Goal: Book appointment/travel/reservation

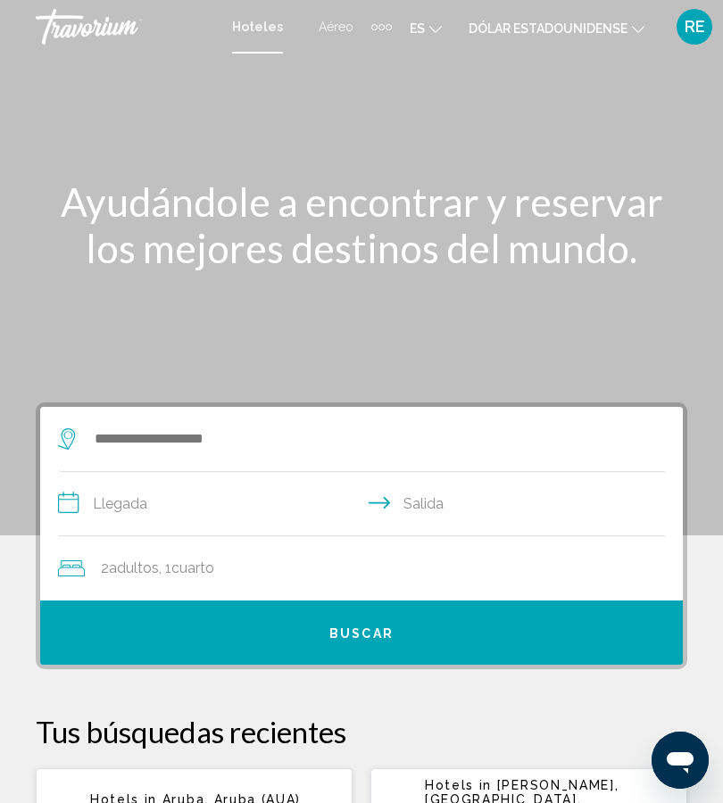
click at [129, 644] on button "Buscar" at bounding box center [361, 632] width 642 height 64
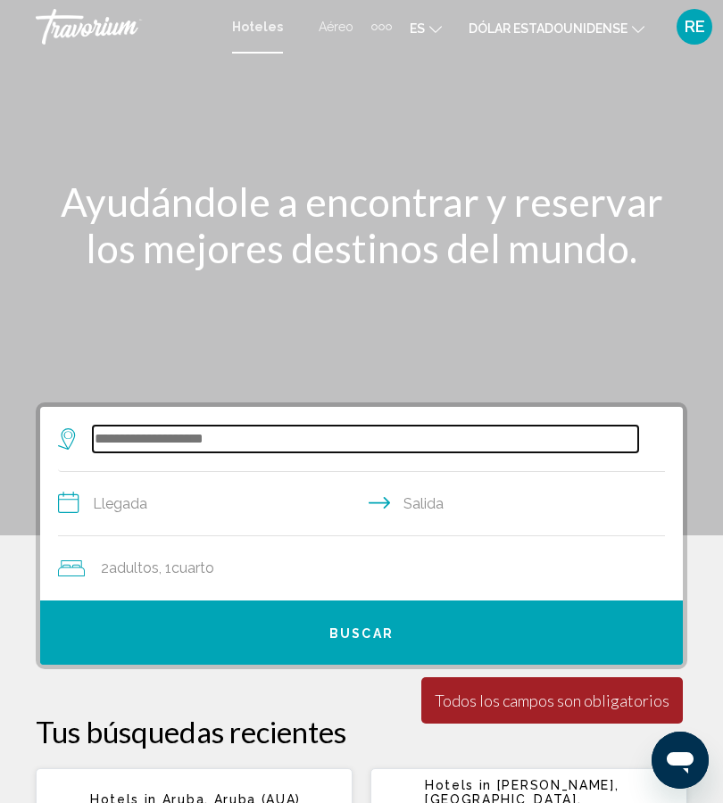
click at [548, 447] on input "Widget de búsqueda" at bounding box center [365, 439] width 545 height 27
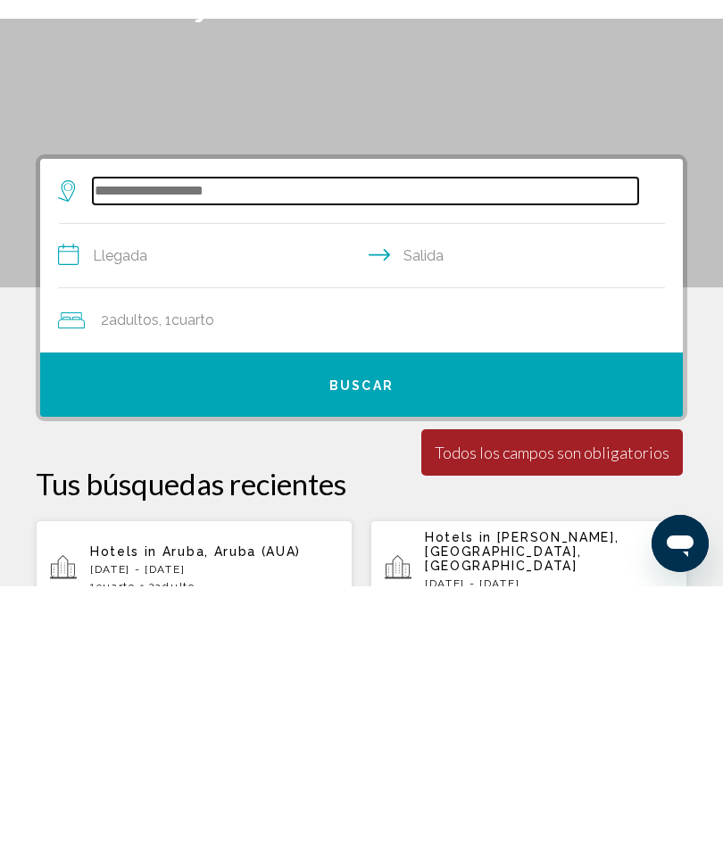
scroll to position [103, 0]
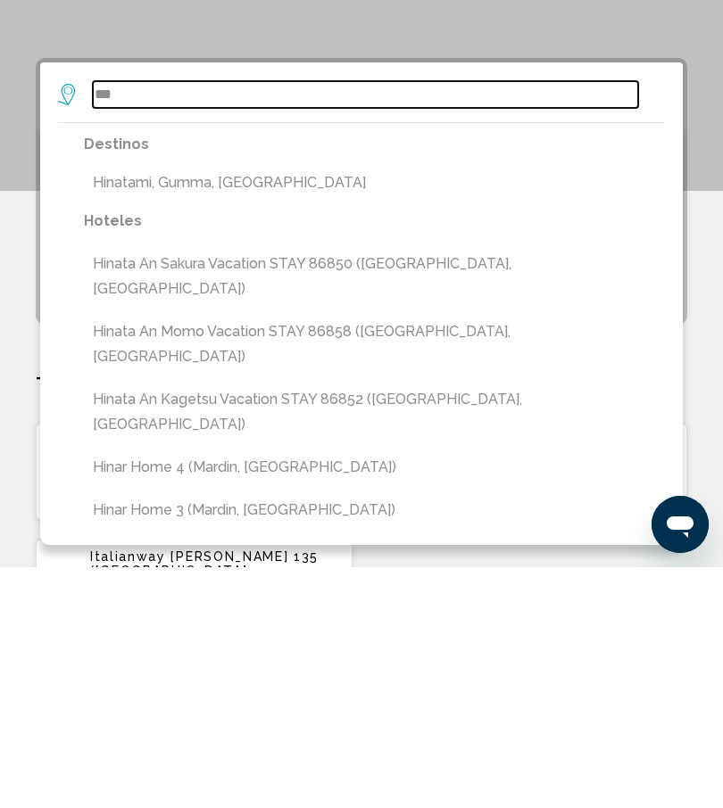
type input "*"
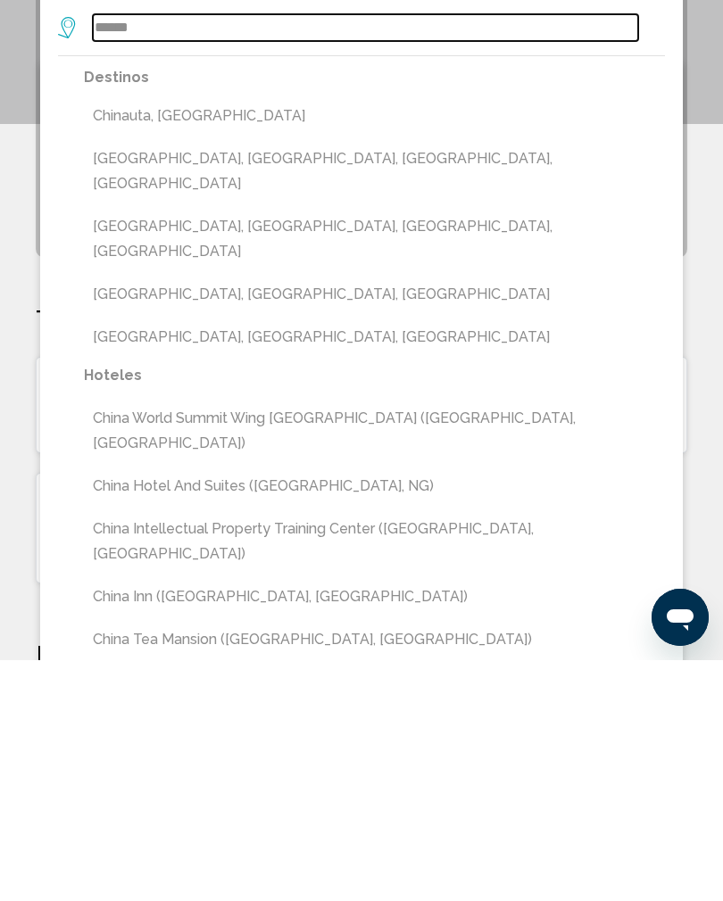
scroll to position [171, 0]
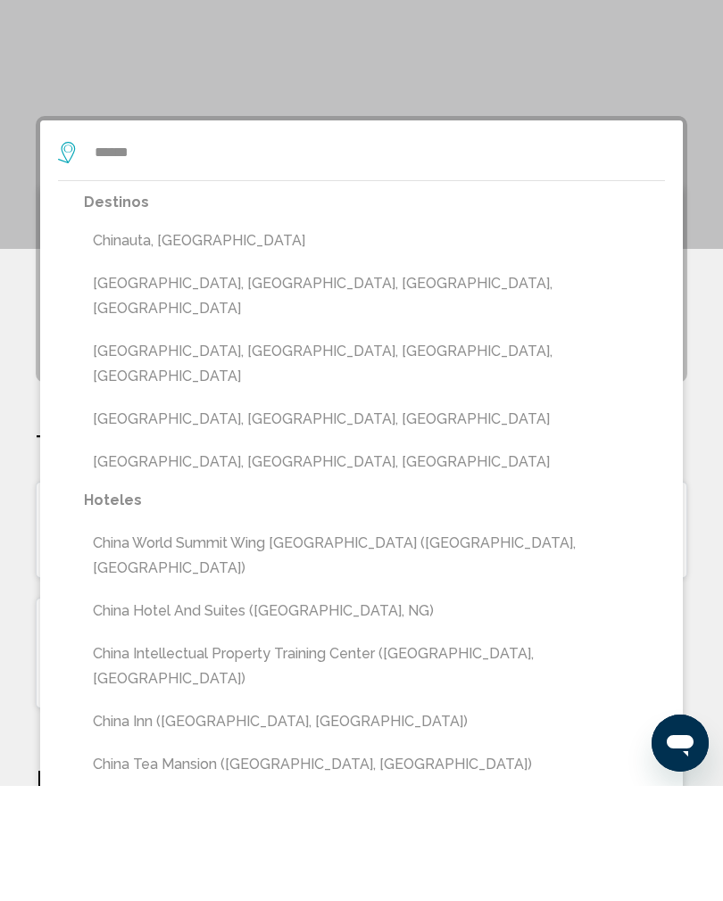
click at [128, 641] on button "China World Summit Wing Beijing (Beijing, CN)" at bounding box center [374, 670] width 581 height 59
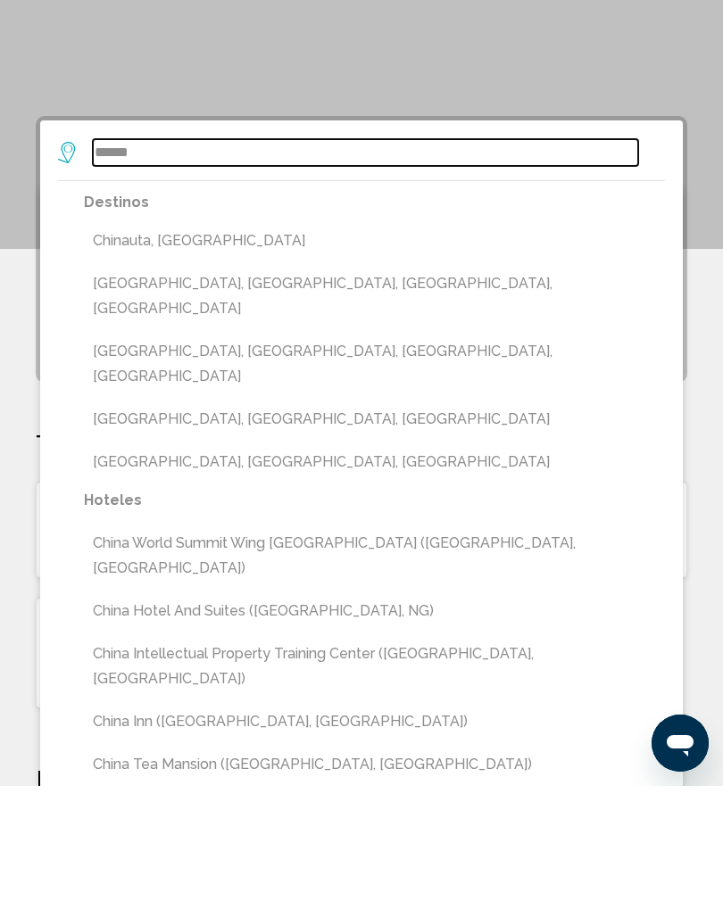
type input "**********"
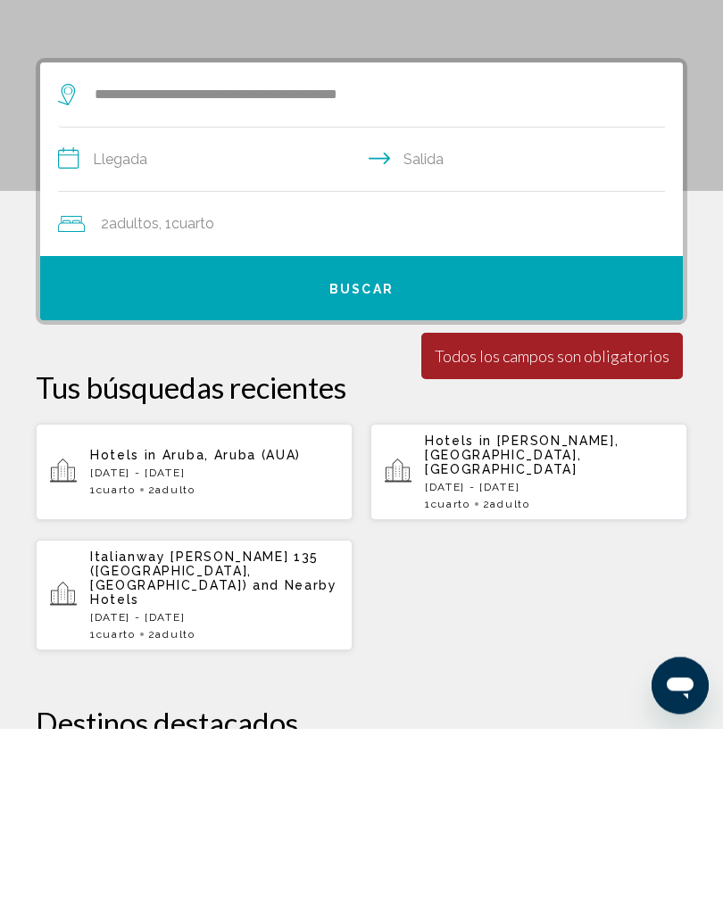
click at [97, 301] on input "**********" at bounding box center [365, 335] width 614 height 69
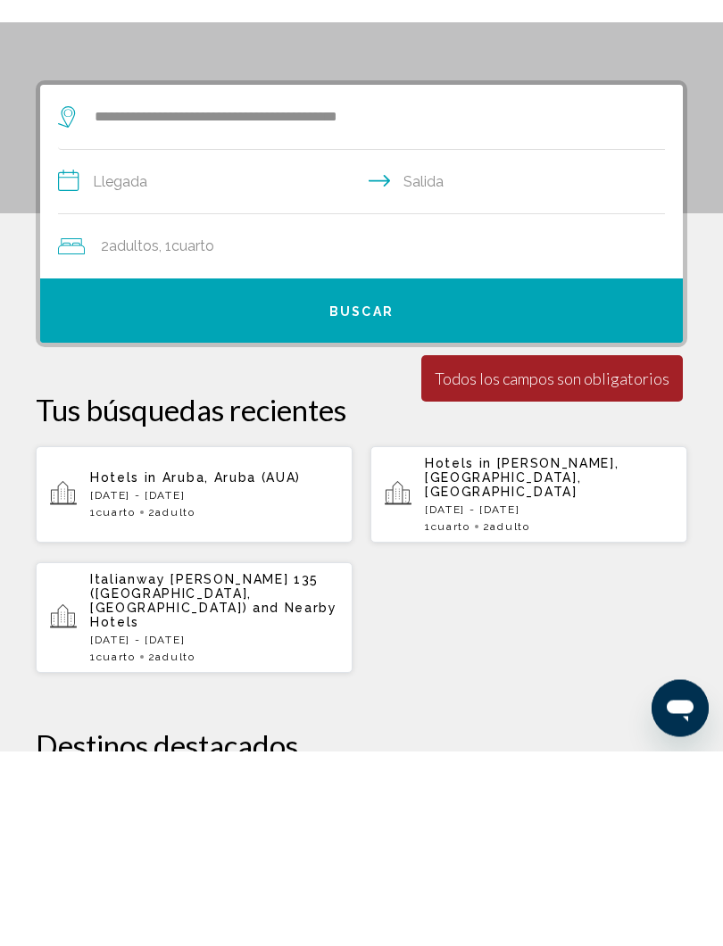
scroll to position [344, 0]
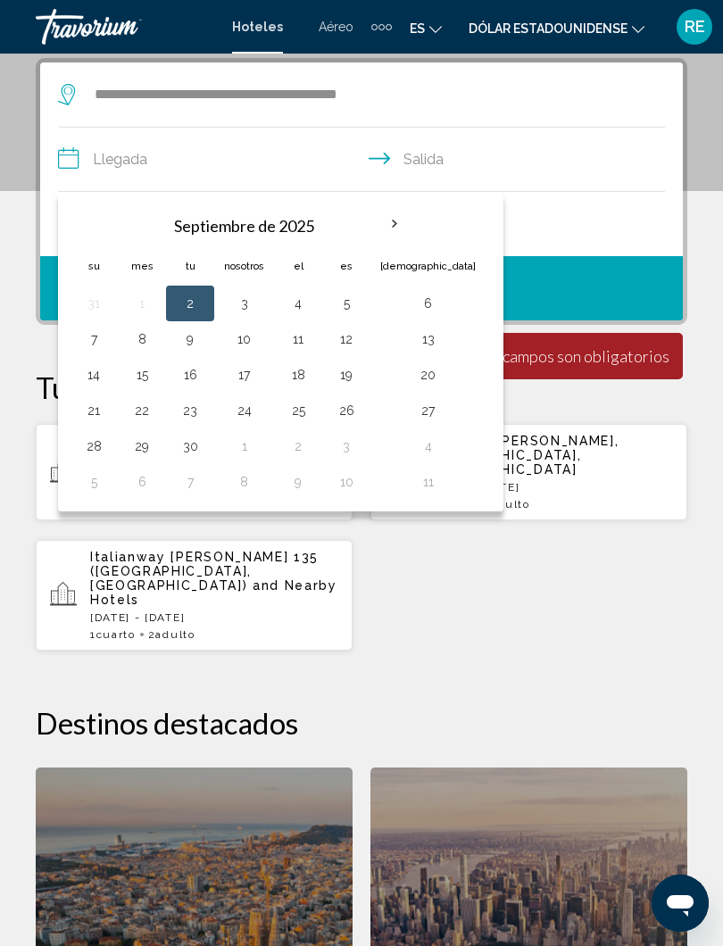
click at [394, 227] on th "Mes próximo" at bounding box center [394, 223] width 48 height 39
click at [395, 225] on th "Mes próximo" at bounding box center [394, 223] width 48 height 39
click at [399, 221] on th "Mes próximo" at bounding box center [394, 223] width 48 height 39
click at [399, 220] on th "Mes próximo" at bounding box center [394, 223] width 48 height 39
click at [392, 222] on th "Mes próximo" at bounding box center [394, 223] width 48 height 39
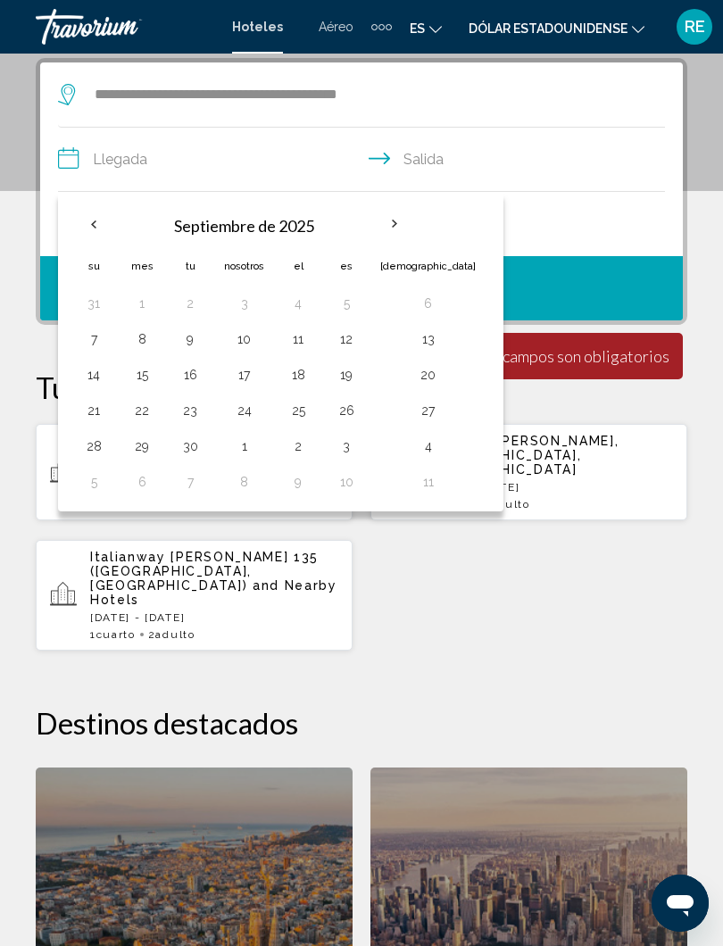
click at [393, 223] on th "Mes próximo" at bounding box center [394, 223] width 48 height 39
click at [517, 160] on input "**********" at bounding box center [365, 162] width 614 height 69
click at [100, 164] on input "**********" at bounding box center [365, 162] width 614 height 69
click at [91, 230] on th "Previous month" at bounding box center [94, 223] width 48 height 39
click at [88, 225] on th "Previous month" at bounding box center [94, 223] width 48 height 39
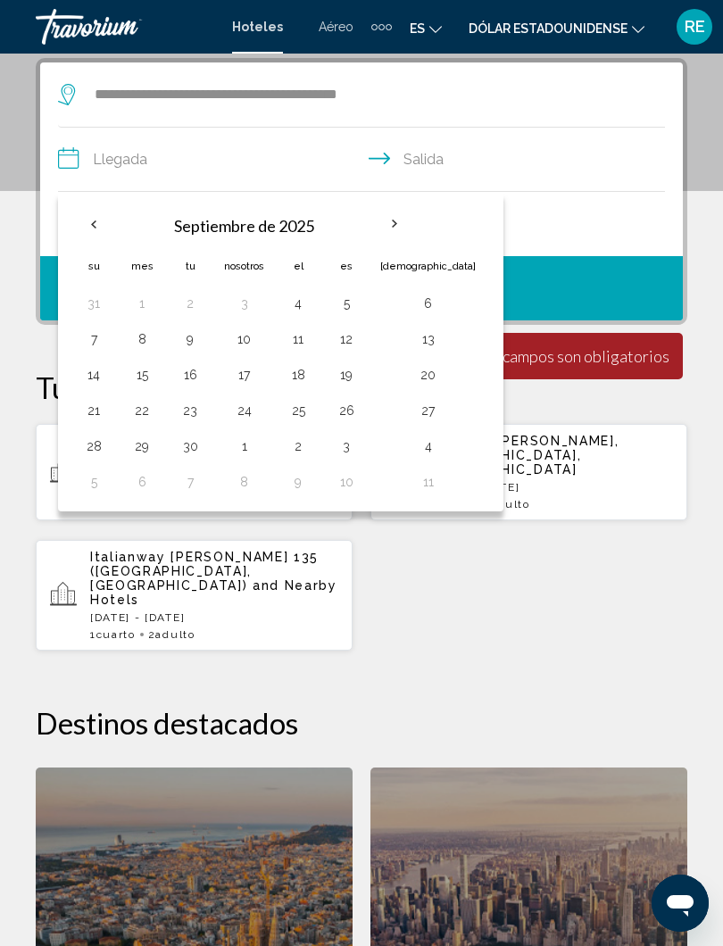
click at [92, 228] on th "Previous month" at bounding box center [94, 223] width 48 height 39
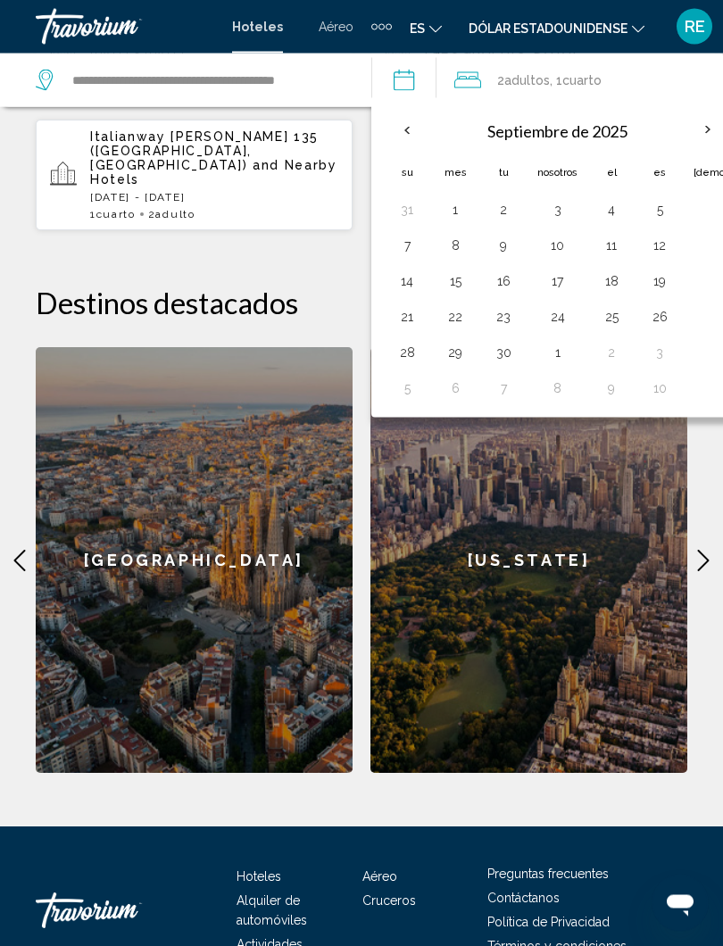
scroll to position [766, 0]
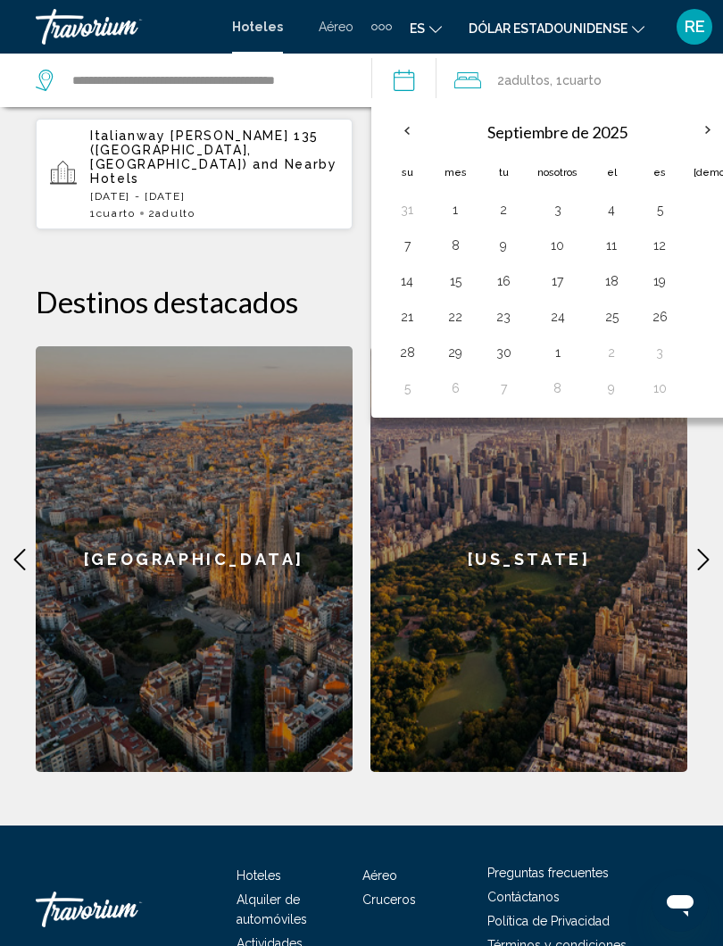
click at [721, 132] on th "Mes próximo" at bounding box center [707, 130] width 48 height 39
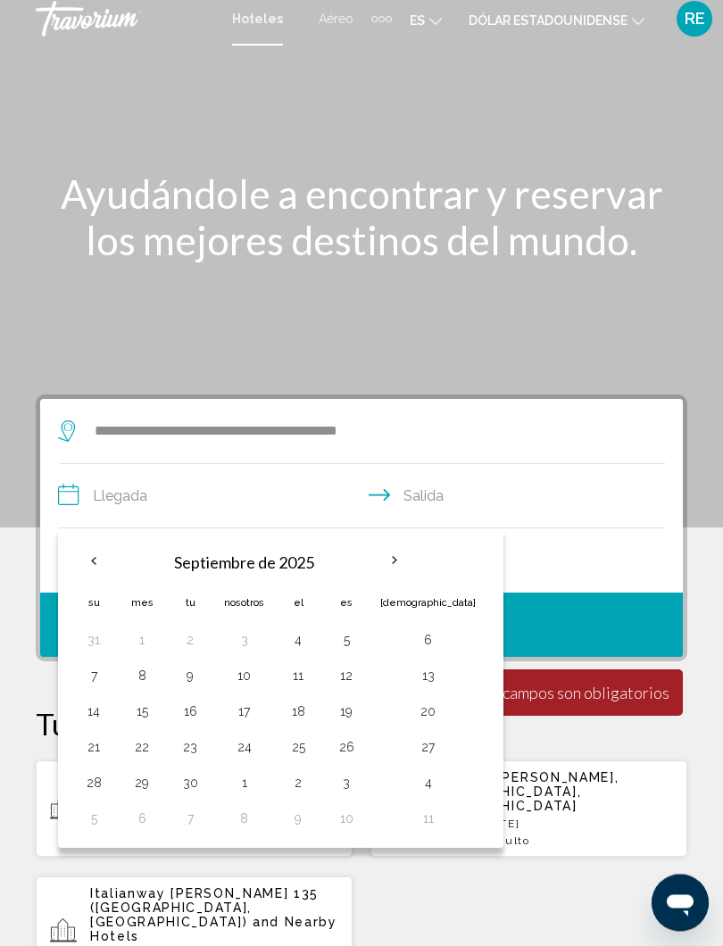
scroll to position [14, 0]
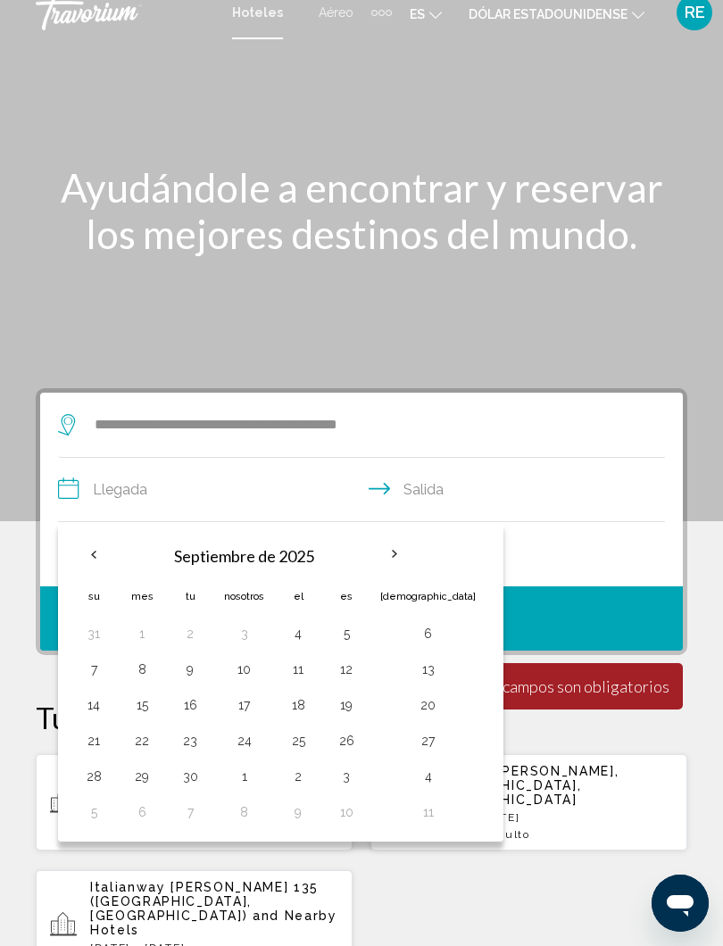
click at [399, 551] on th "Mes próximo" at bounding box center [394, 553] width 48 height 39
click at [196, 559] on font "Septiembre de 2025" at bounding box center [244, 556] width 140 height 20
click at [198, 554] on font "Septiembre de 2025" at bounding box center [244, 556] width 140 height 20
click at [399, 697] on button "20" at bounding box center [427, 704] width 95 height 25
click at [185, 750] on button "23" at bounding box center [190, 740] width 29 height 25
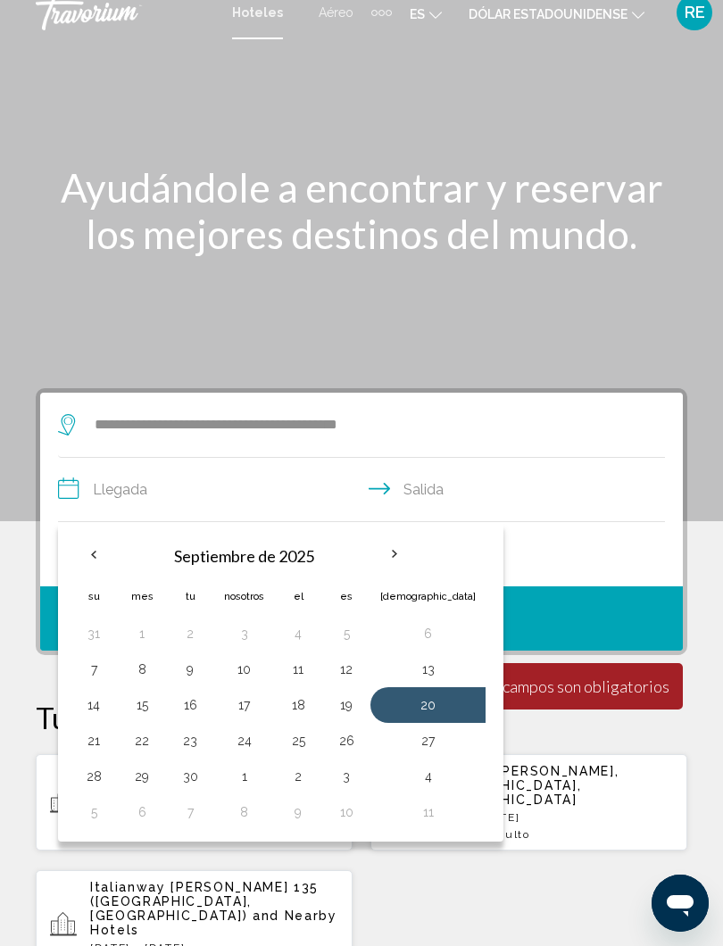
type input "**********"
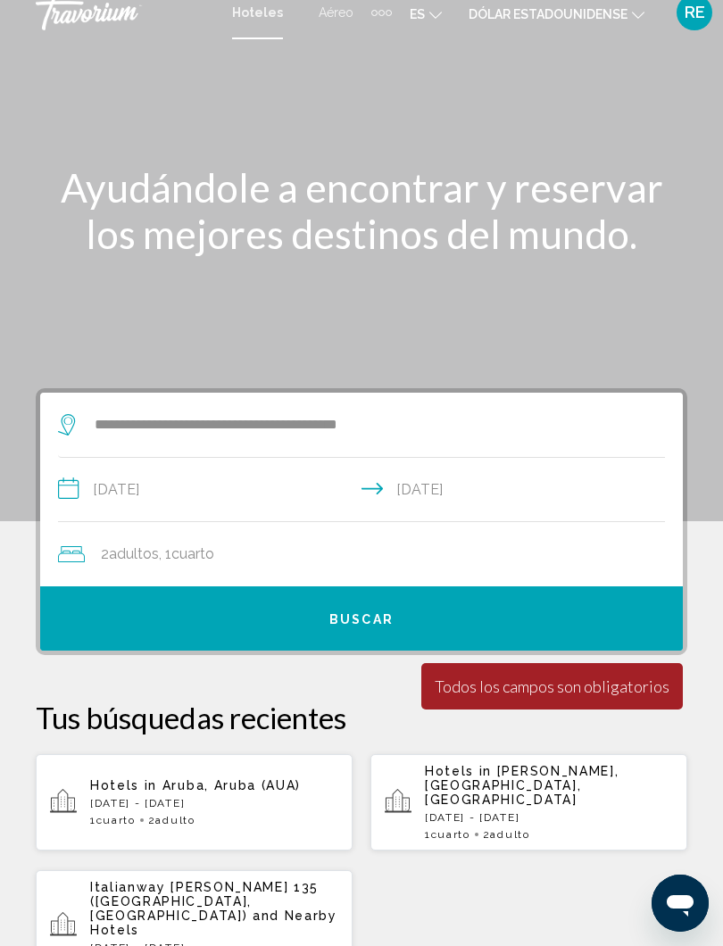
click at [581, 621] on button "Buscar" at bounding box center [361, 618] width 642 height 64
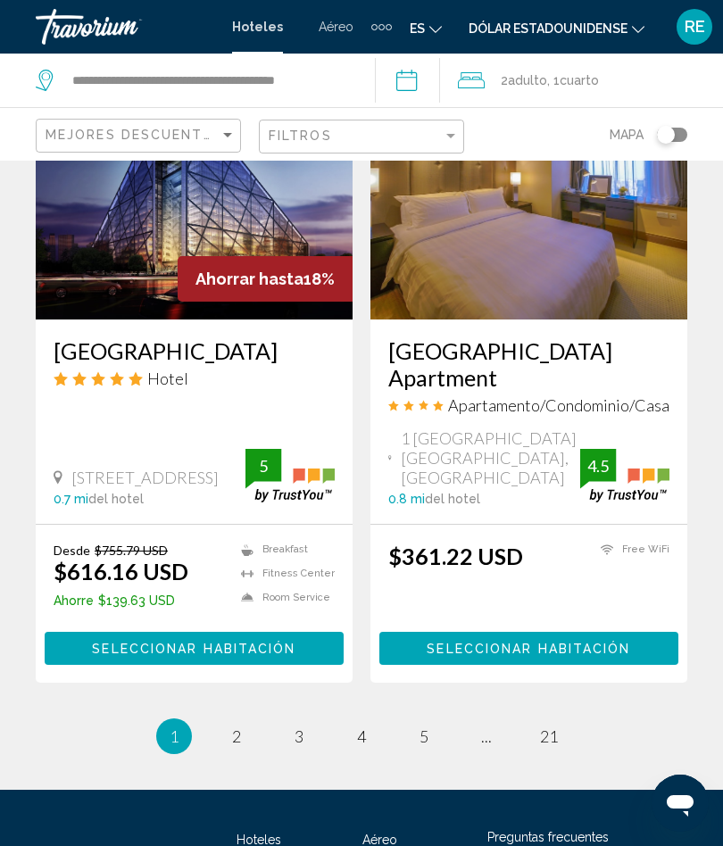
scroll to position [3629, 0]
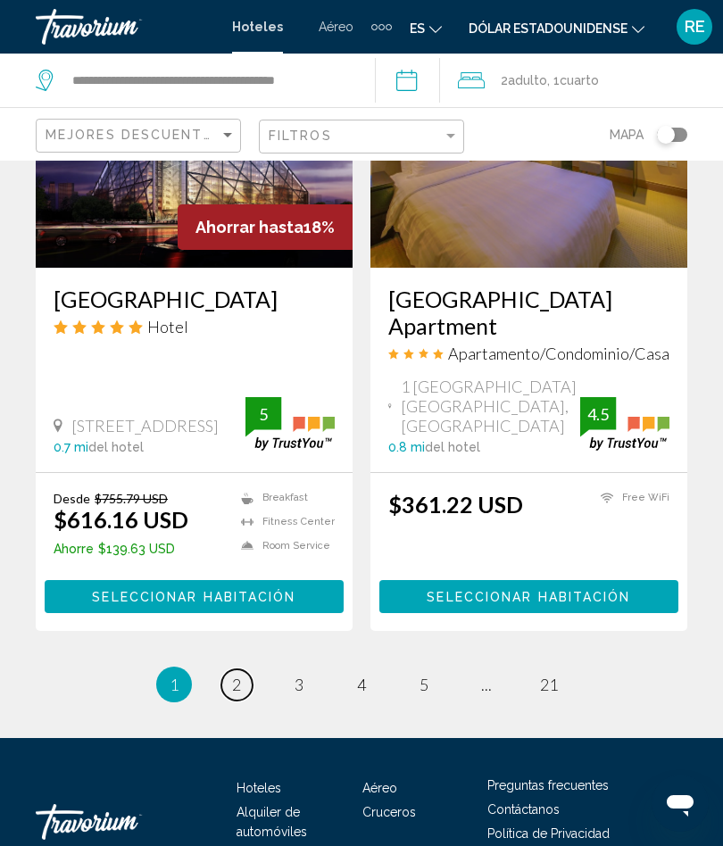
click at [236, 675] on span "2" at bounding box center [236, 685] width 9 height 20
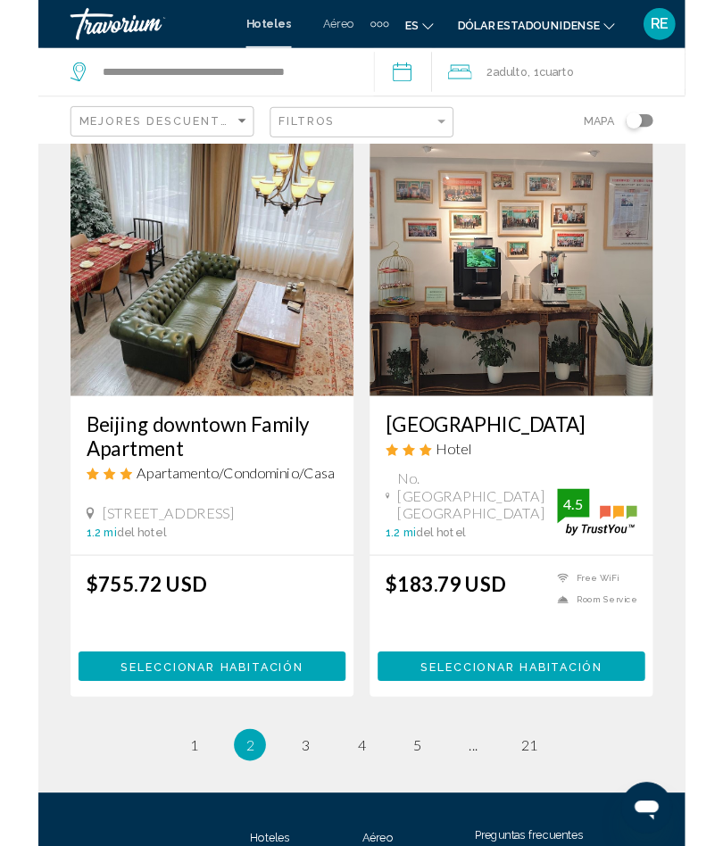
scroll to position [3450, 0]
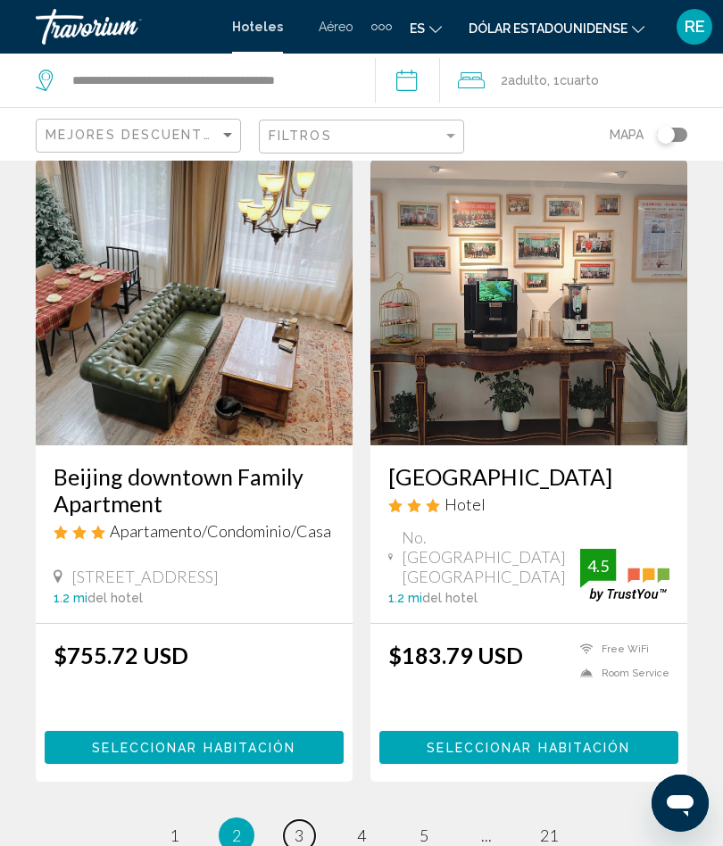
click at [309, 802] on link "page 3" at bounding box center [299, 835] width 31 height 31
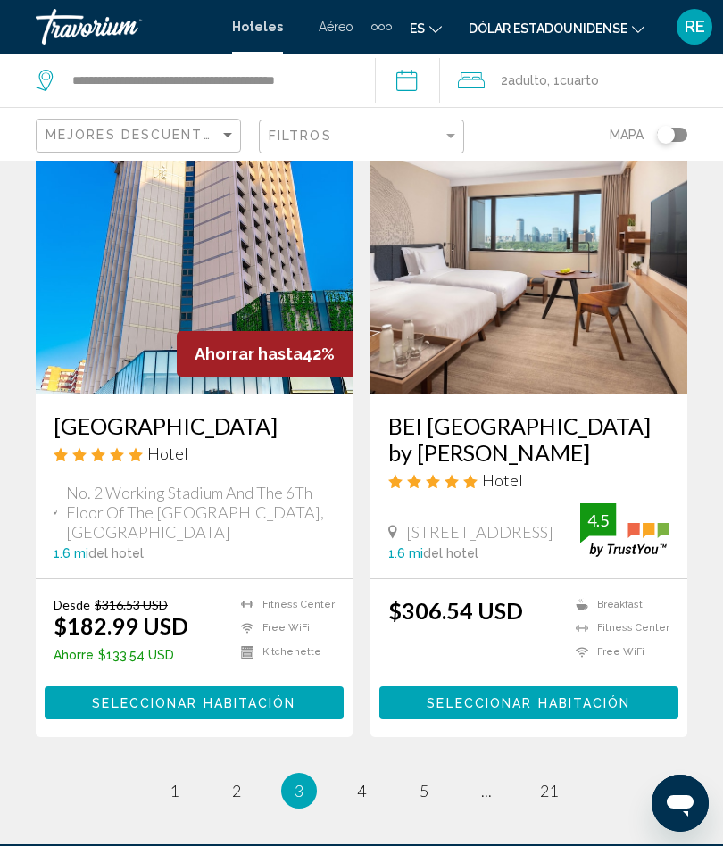
scroll to position [3513, 0]
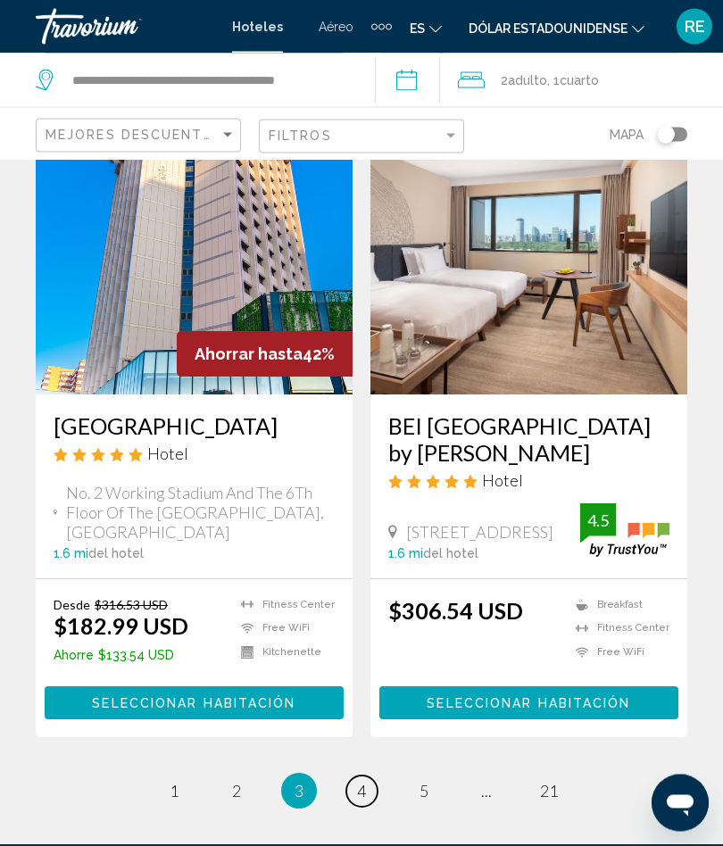
click at [367, 776] on link "page 4" at bounding box center [361, 791] width 31 height 31
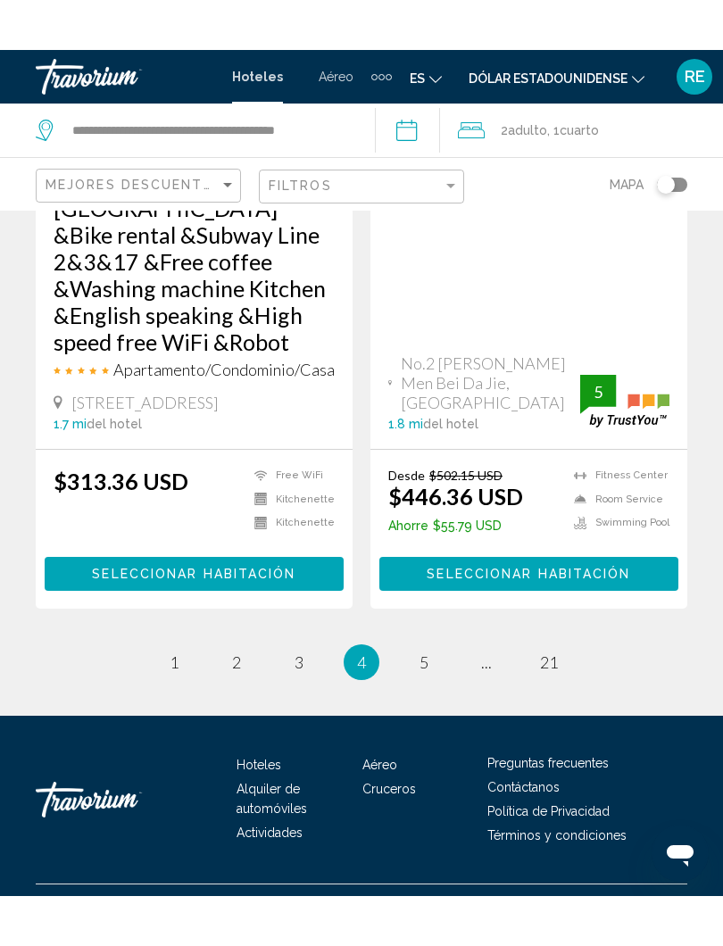
scroll to position [3758, 0]
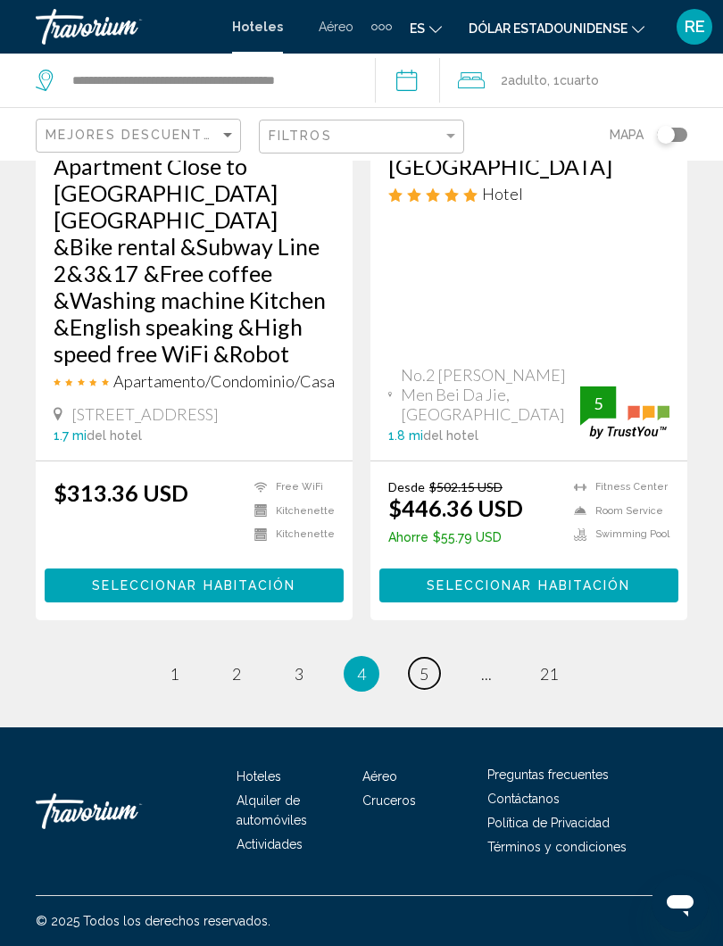
click at [427, 673] on span "5" at bounding box center [423, 674] width 9 height 20
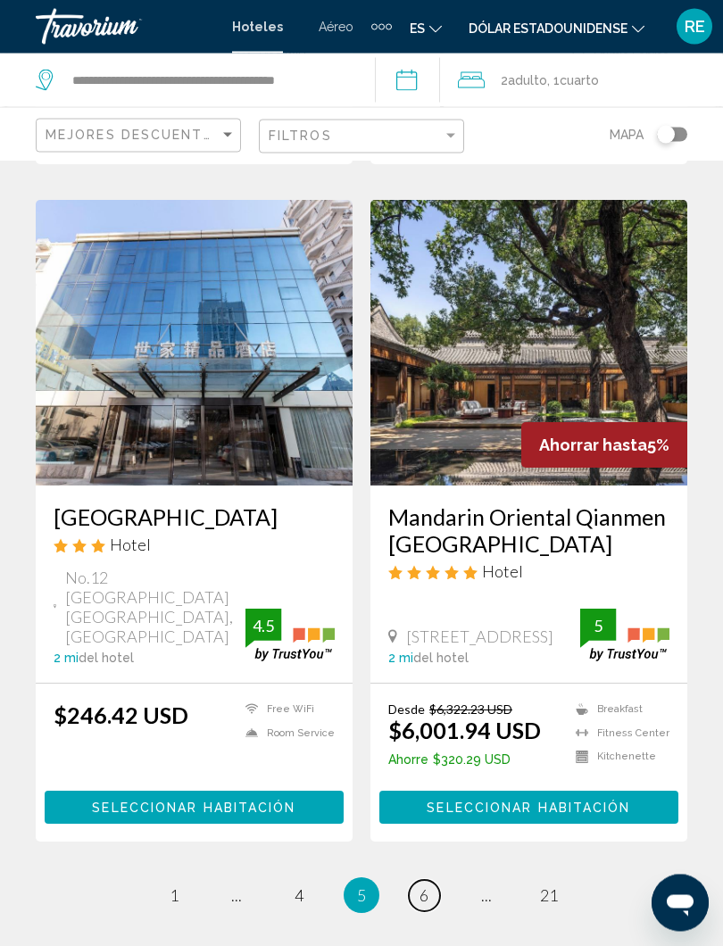
scroll to position [3457, 0]
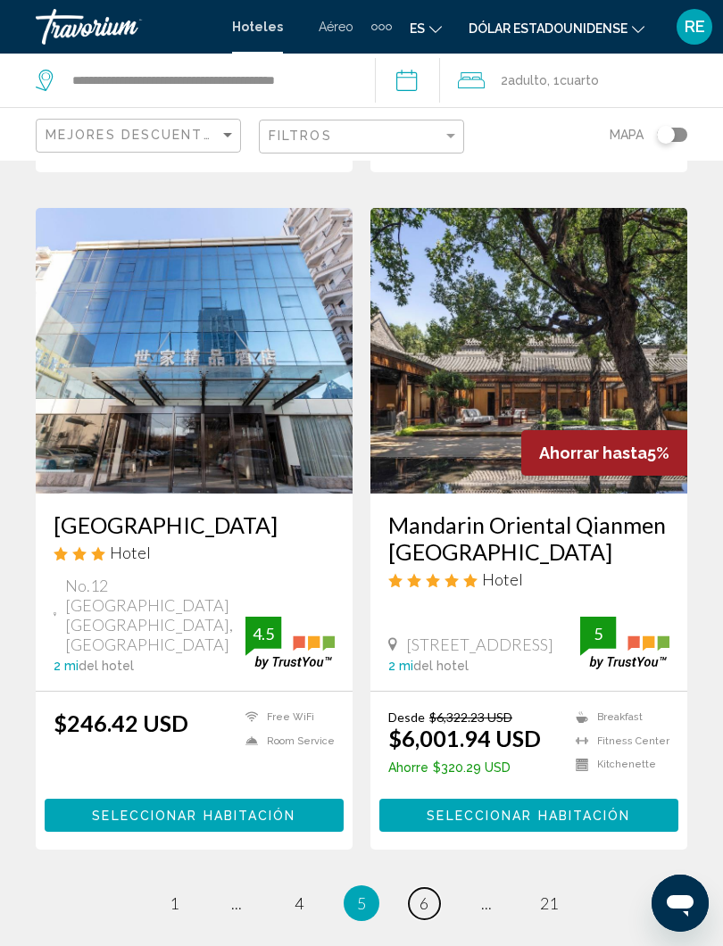
click at [419, 802] on span "6" at bounding box center [423, 903] width 9 height 20
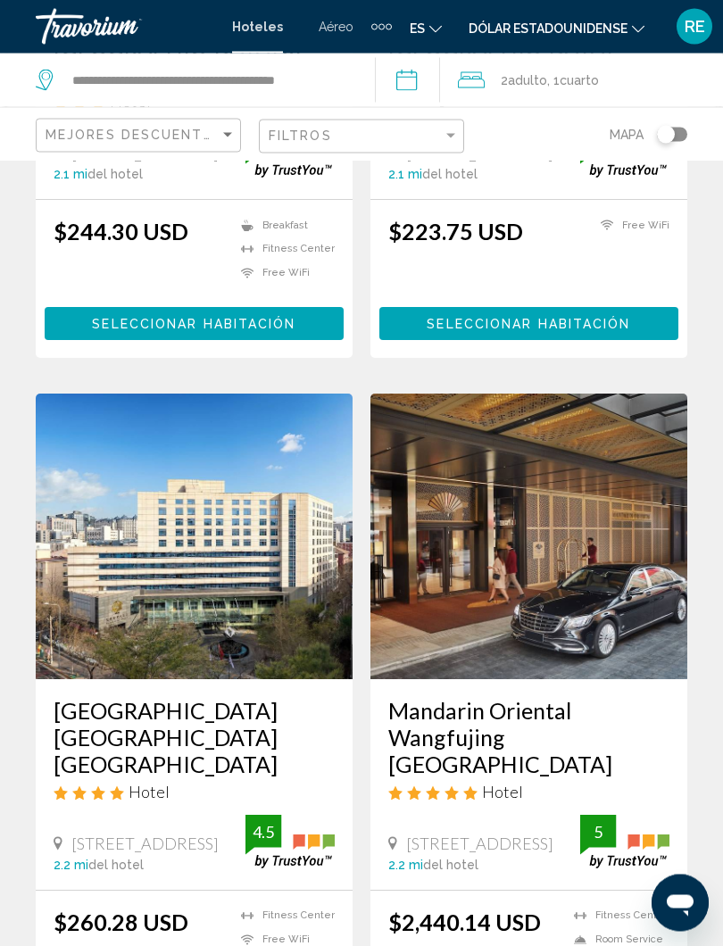
scroll to position [3422, 0]
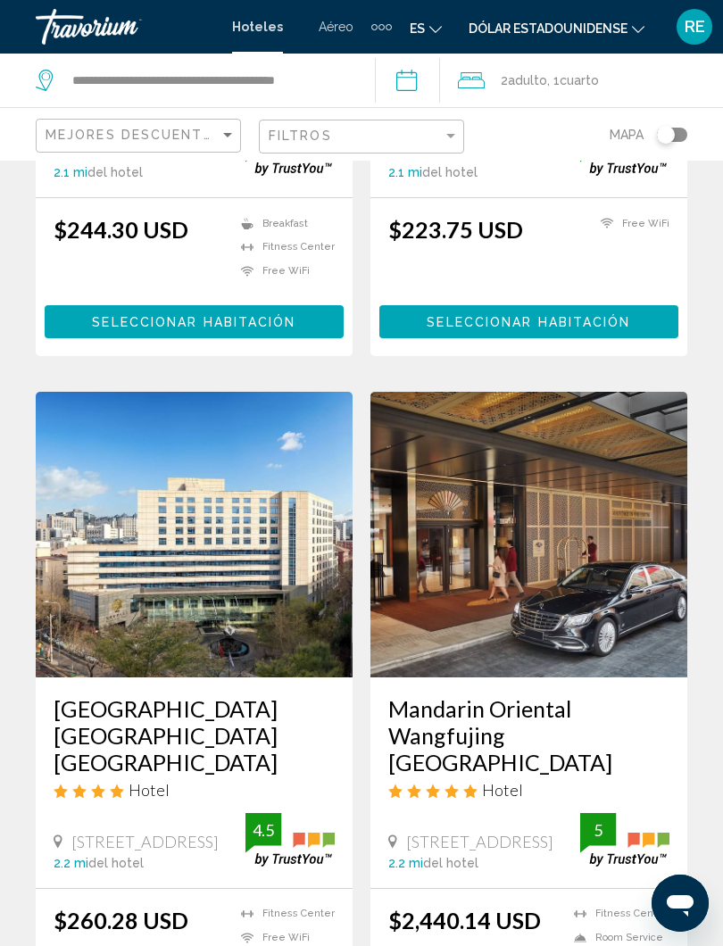
click at [249, 520] on img "Contenido principal" at bounding box center [194, 535] width 317 height 286
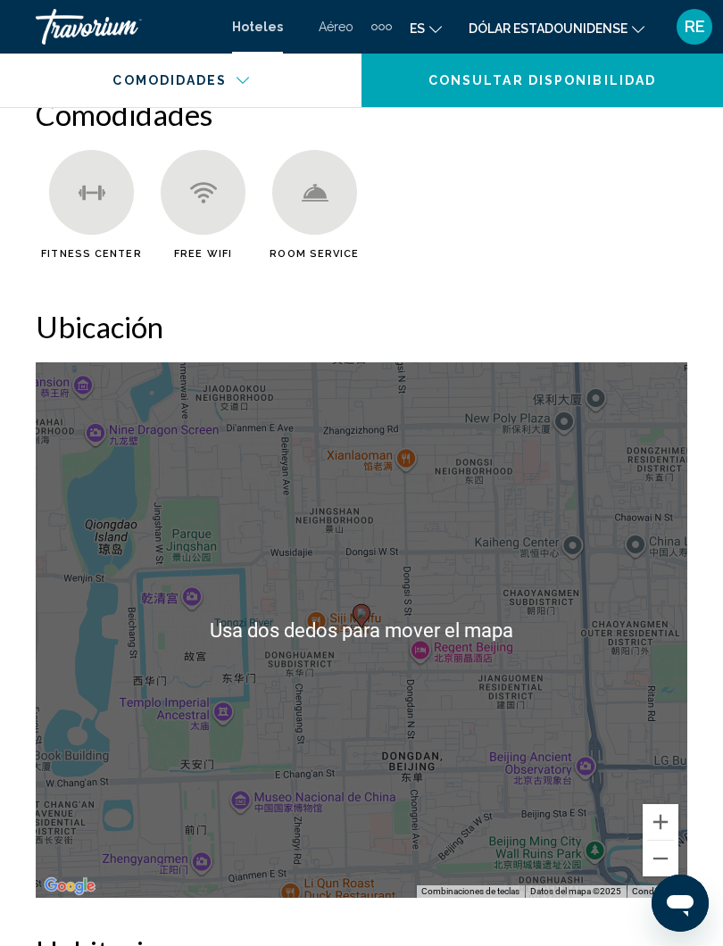
scroll to position [1980, 0]
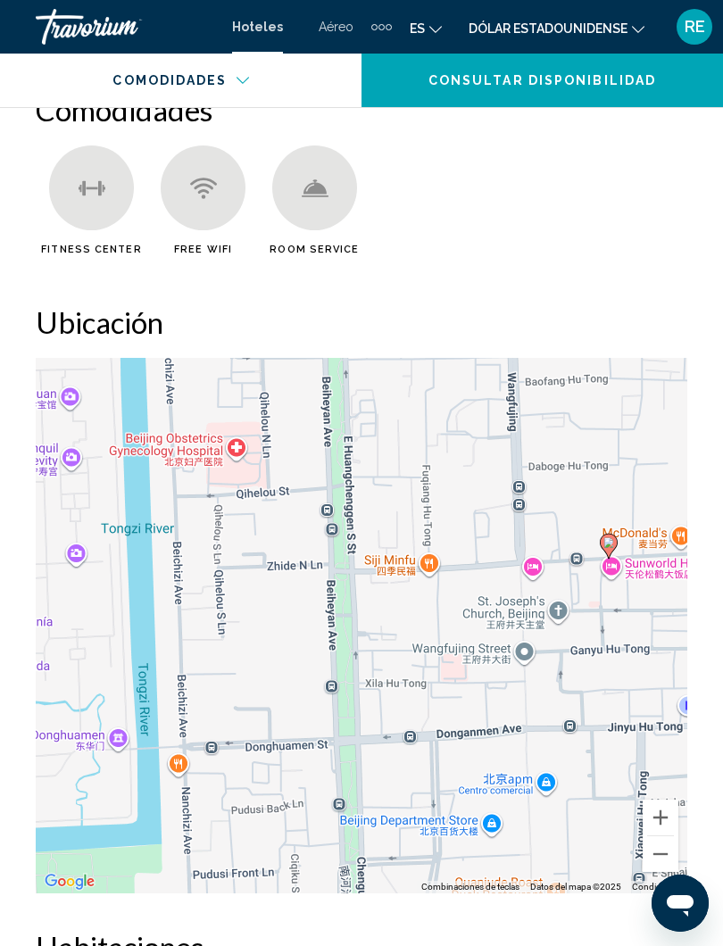
click at [616, 568] on div "Para activar la función de arrastrar con el teclado, presiona Alt + Intro. Una …" at bounding box center [361, 625] width 651 height 535
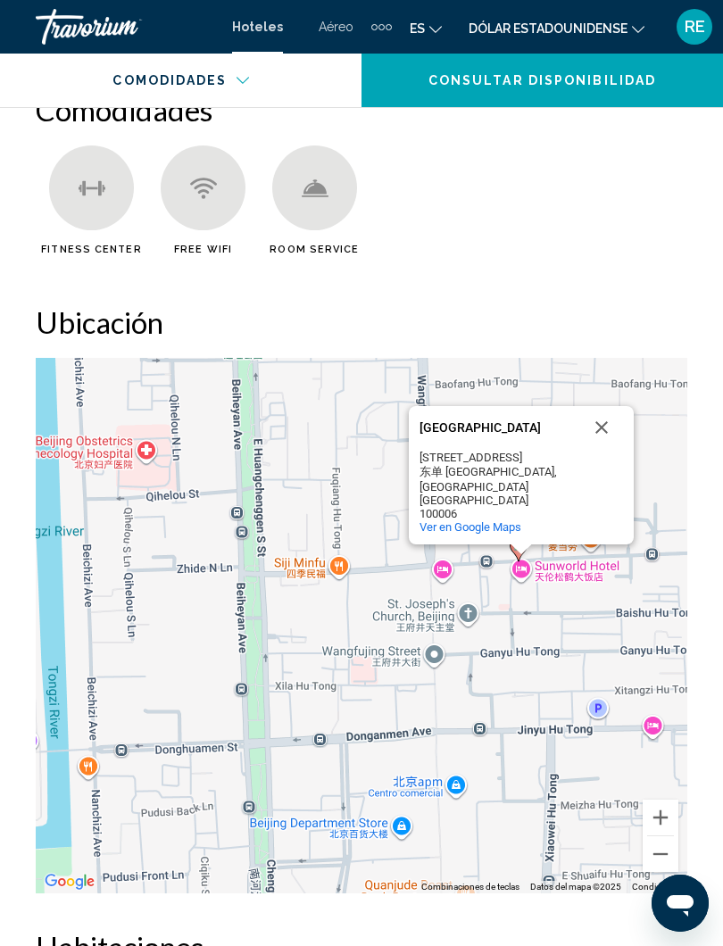
click at [496, 520] on span "Ver en Google Maps" at bounding box center [470, 526] width 102 height 13
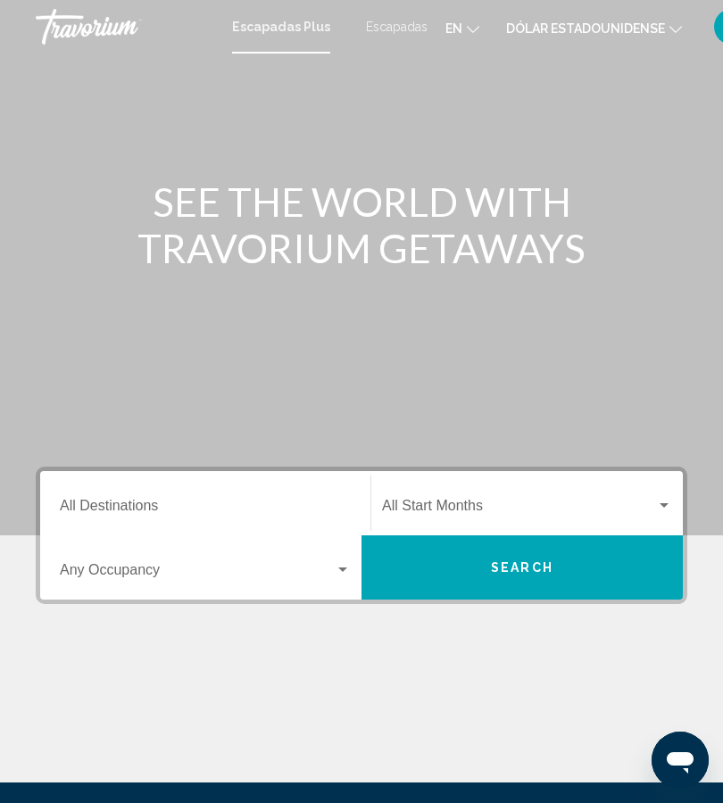
click at [601, 581] on button "Search" at bounding box center [521, 567] width 321 height 64
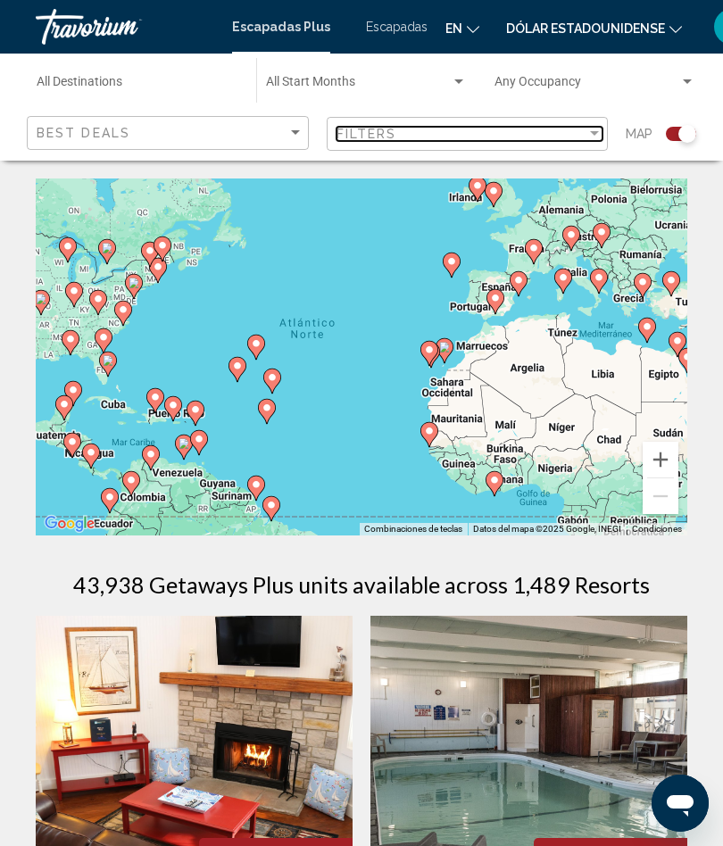
click at [600, 134] on div "Filter" at bounding box center [594, 134] width 16 height 14
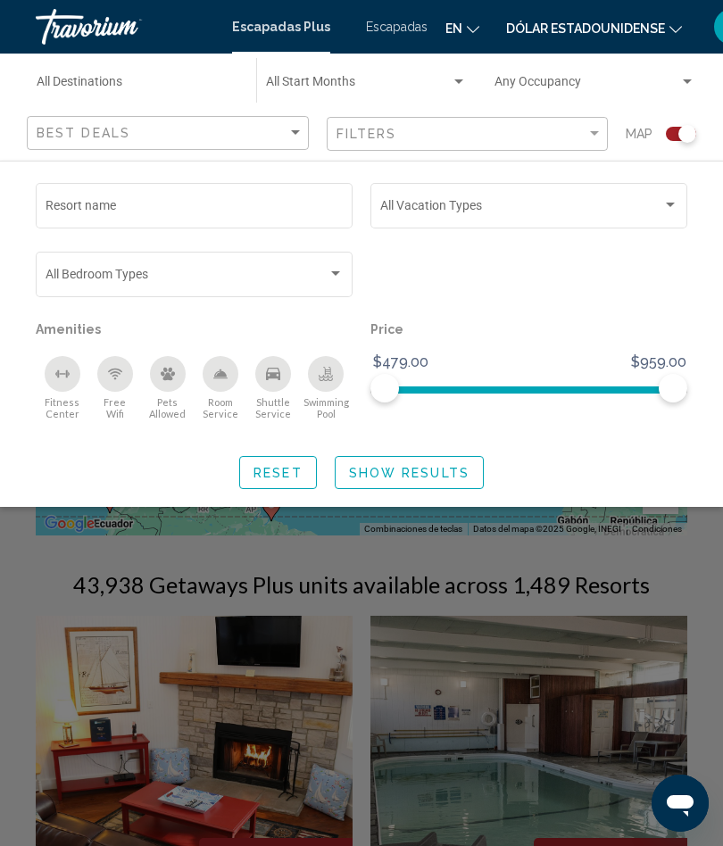
click at [677, 210] on div "Search widget" at bounding box center [670, 205] width 16 height 14
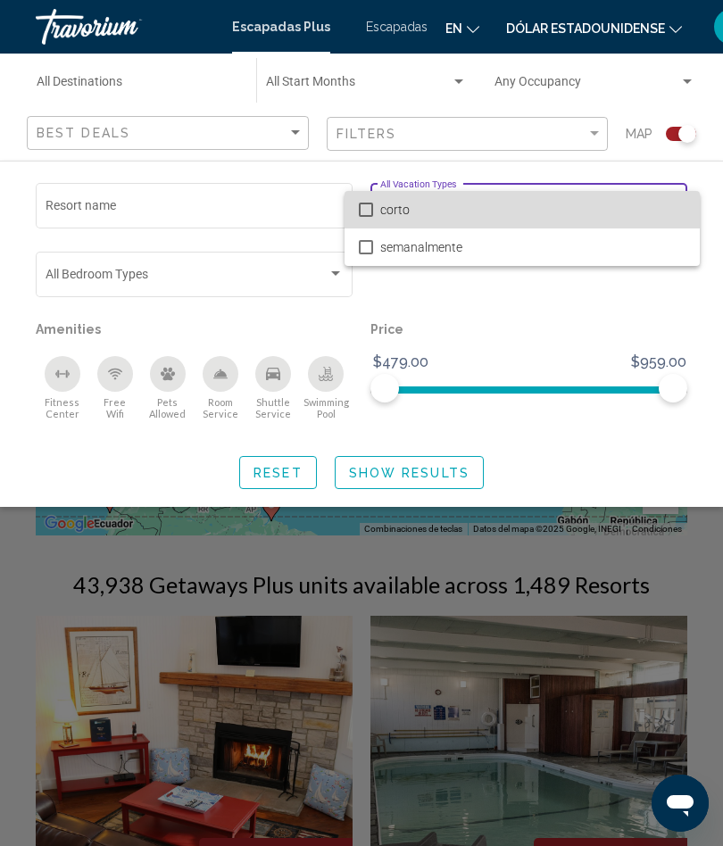
click at [674, 211] on span "corto" at bounding box center [532, 209] width 305 height 37
click at [625, 222] on span "corto" at bounding box center [532, 209] width 305 height 37
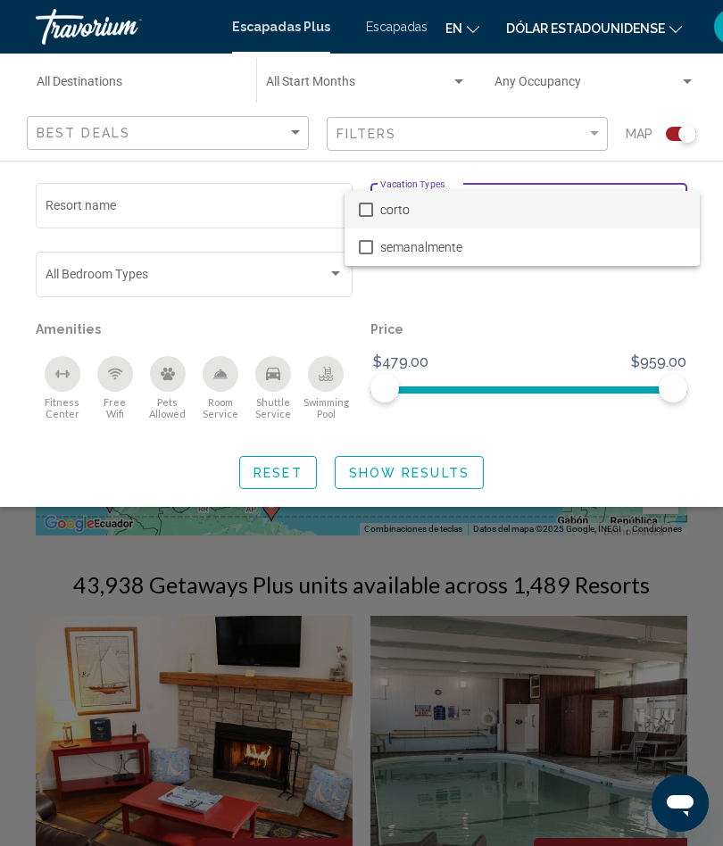
click at [568, 324] on div at bounding box center [361, 423] width 723 height 846
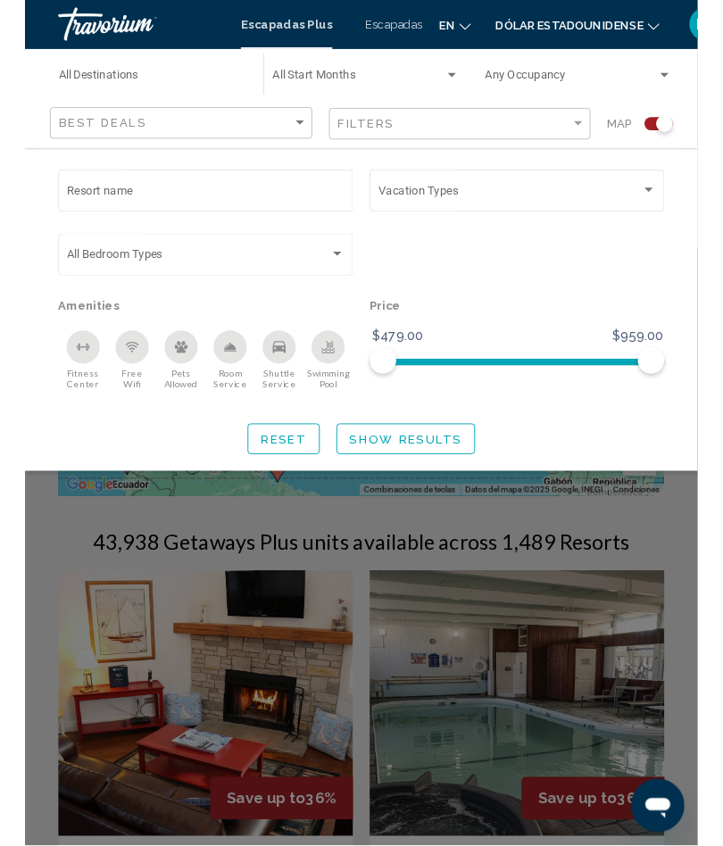
scroll to position [24, 0]
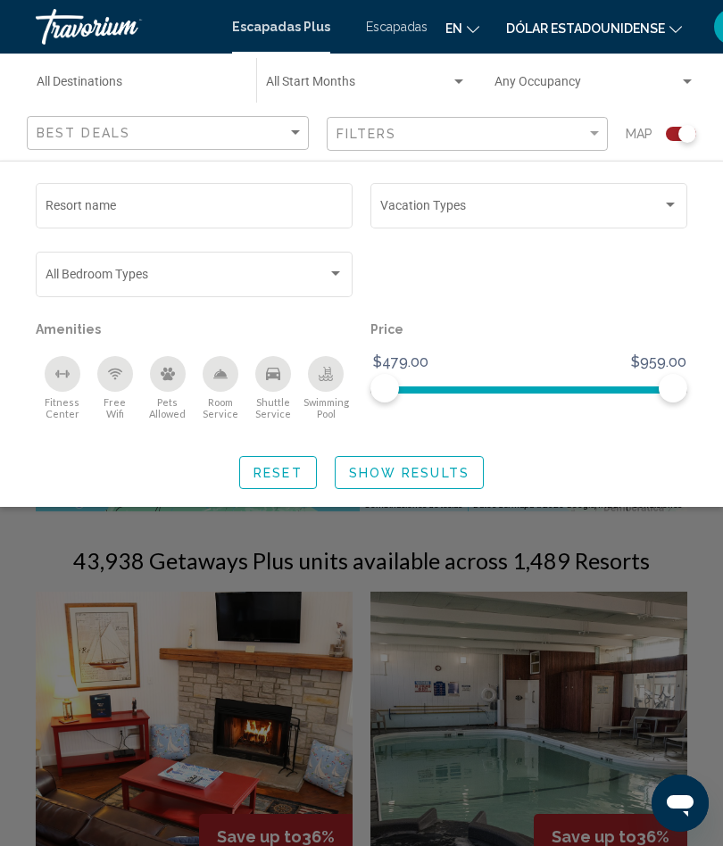
click at [459, 75] on div "Search widget" at bounding box center [459, 82] width 16 height 14
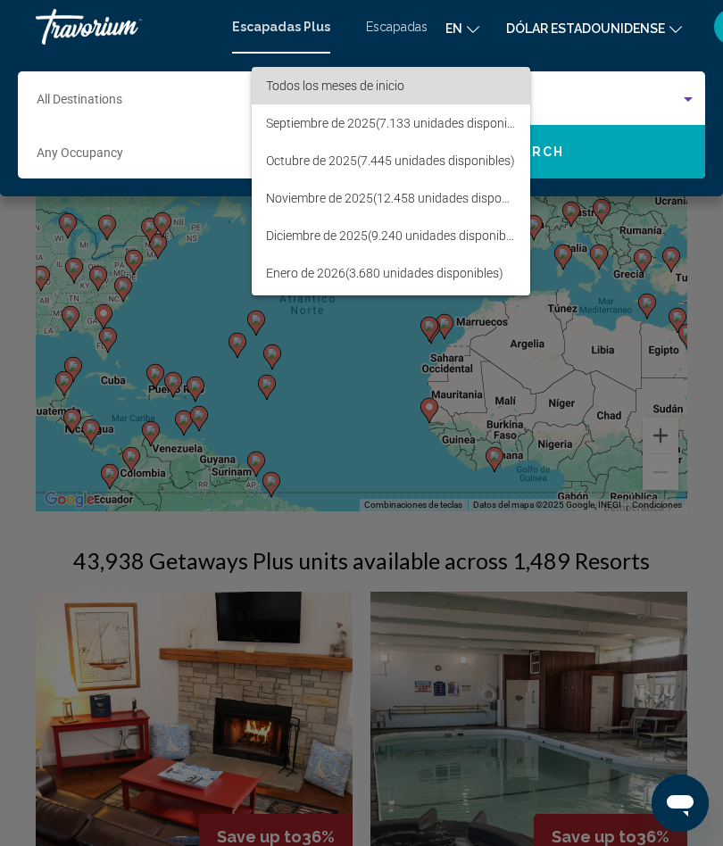
click at [485, 84] on span "Todos los meses de inicio" at bounding box center [391, 85] width 250 height 37
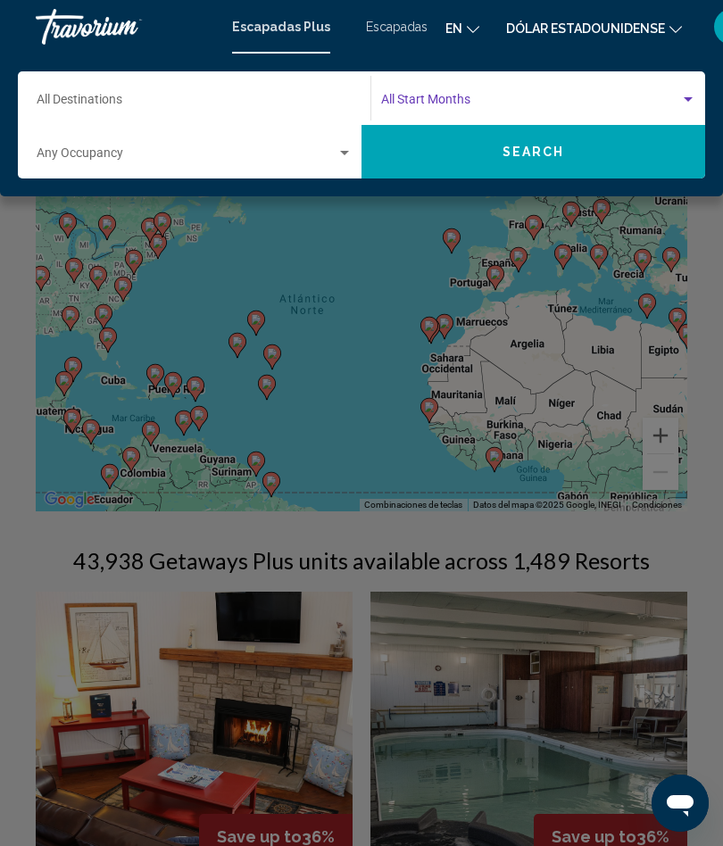
click at [636, 157] on button "Search" at bounding box center [532, 152] width 343 height 54
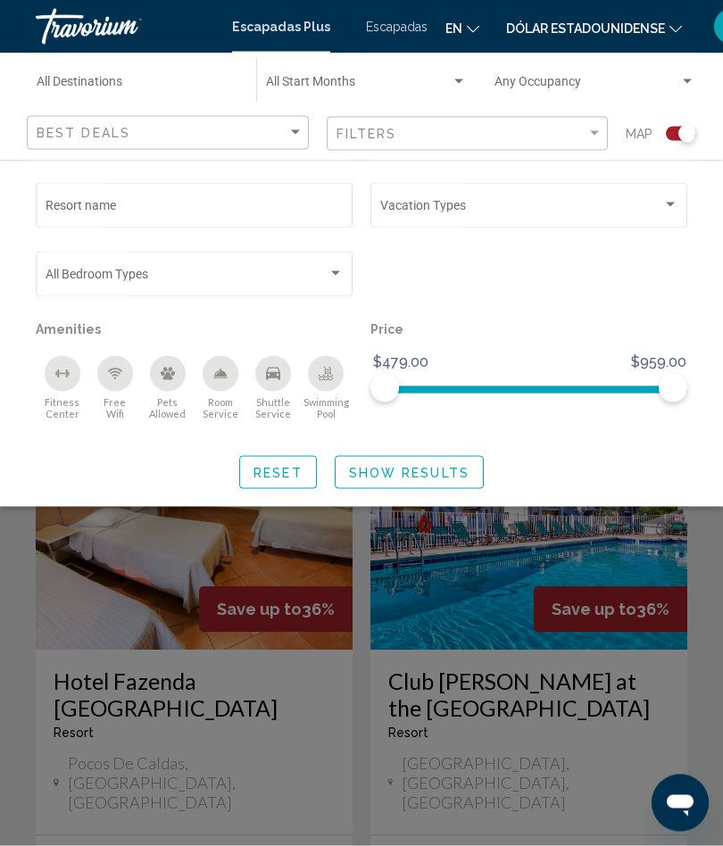
scroll to position [891, 0]
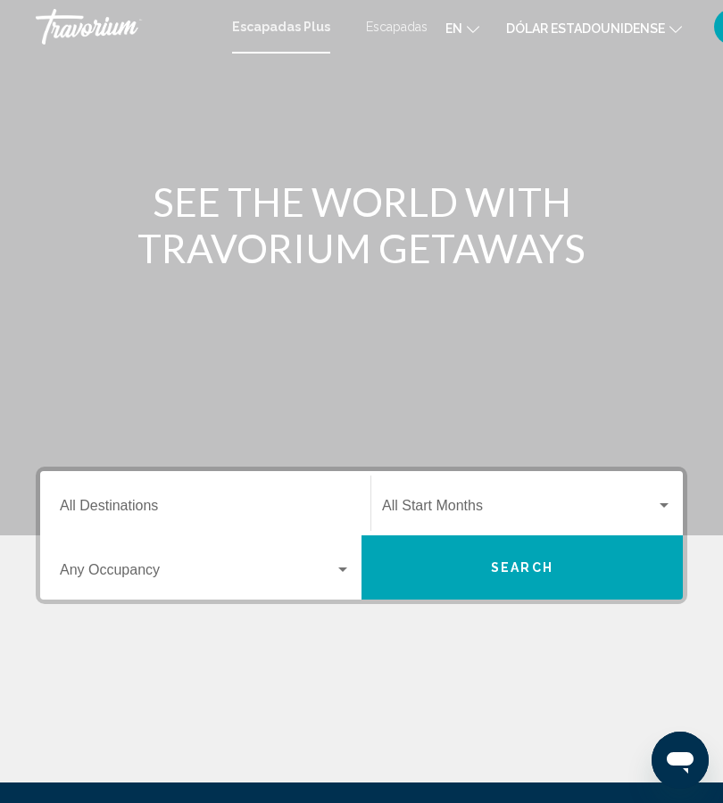
click at [343, 575] on div "Widget de búsqueda" at bounding box center [343, 570] width 16 height 14
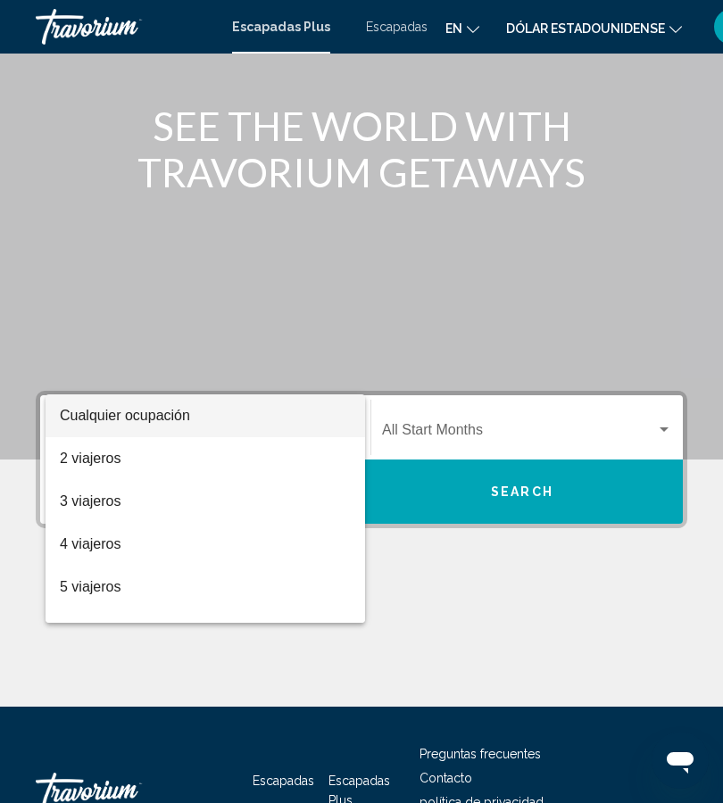
scroll to position [198, 0]
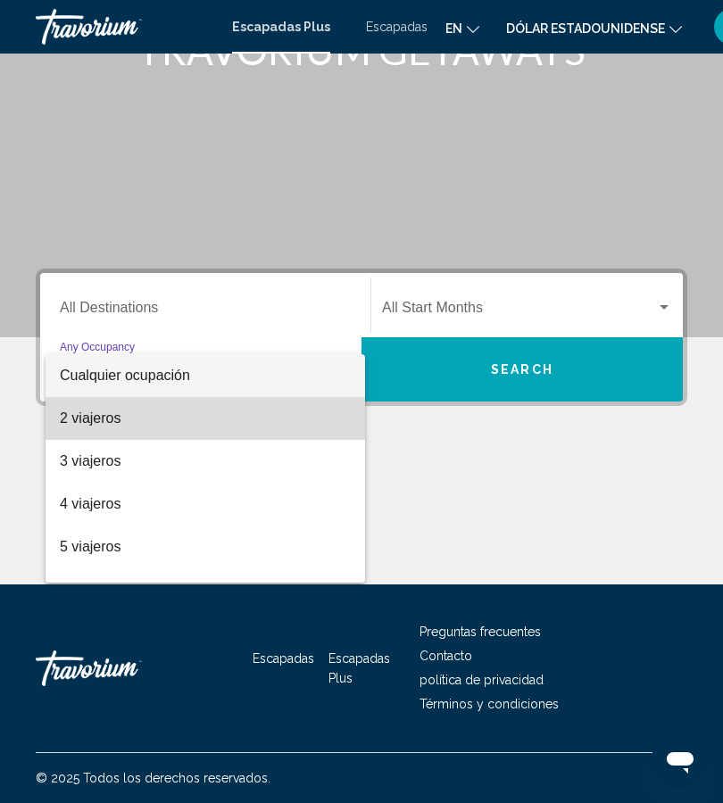
click at [261, 431] on span "2 viajeros" at bounding box center [205, 418] width 291 height 43
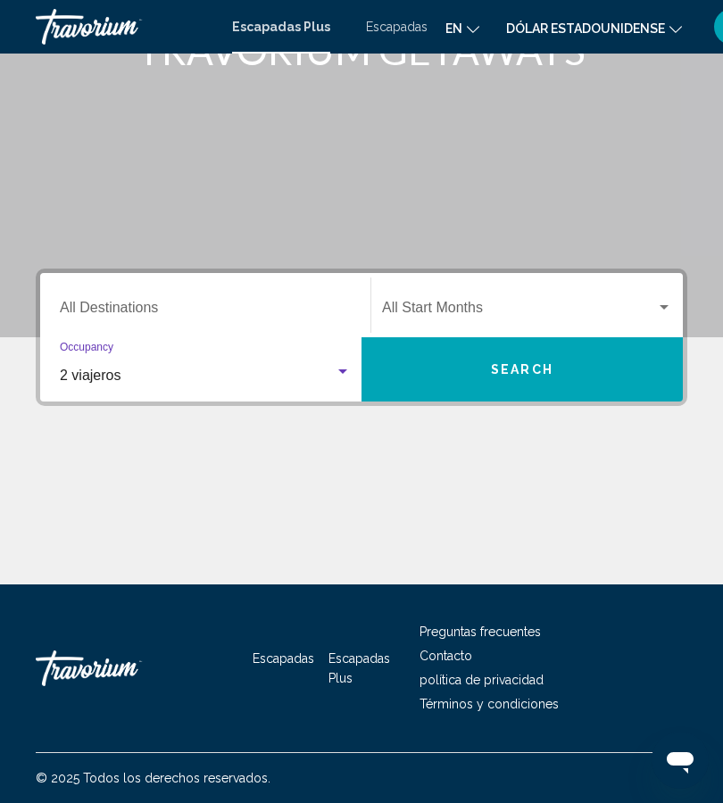
click at [652, 307] on span "Widget de búsqueda" at bounding box center [519, 311] width 274 height 16
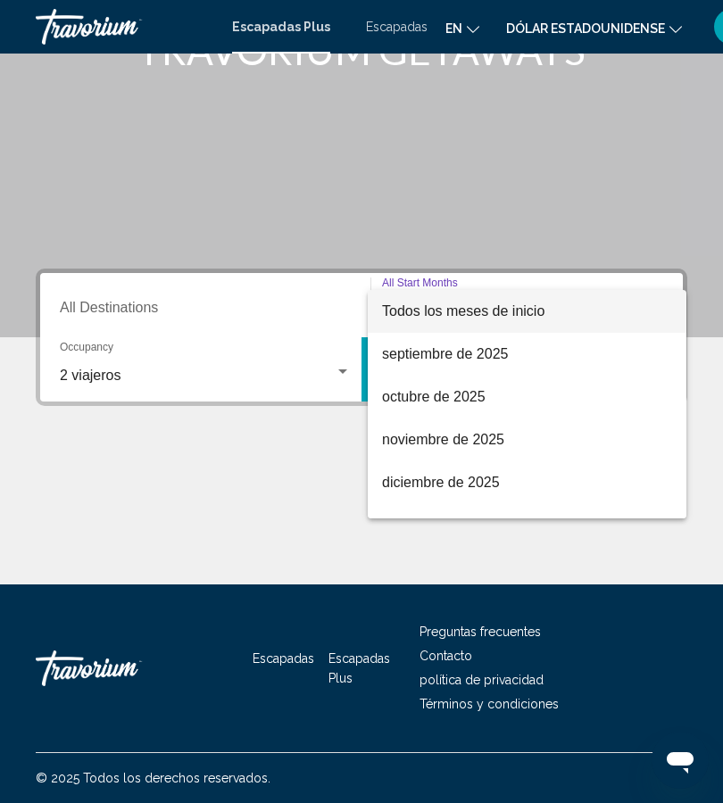
click at [302, 513] on div at bounding box center [361, 401] width 723 height 803
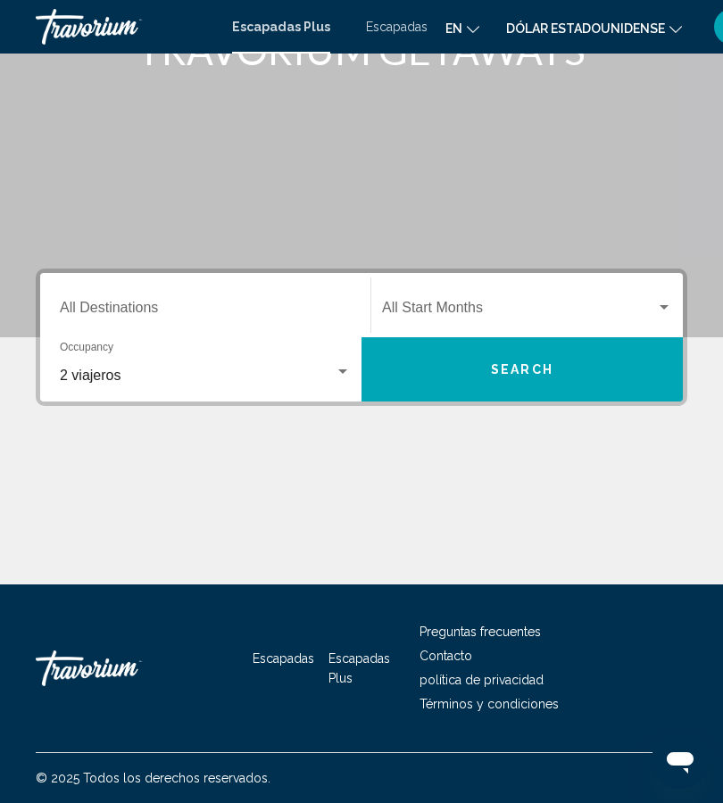
click at [560, 375] on button "Search" at bounding box center [521, 369] width 321 height 64
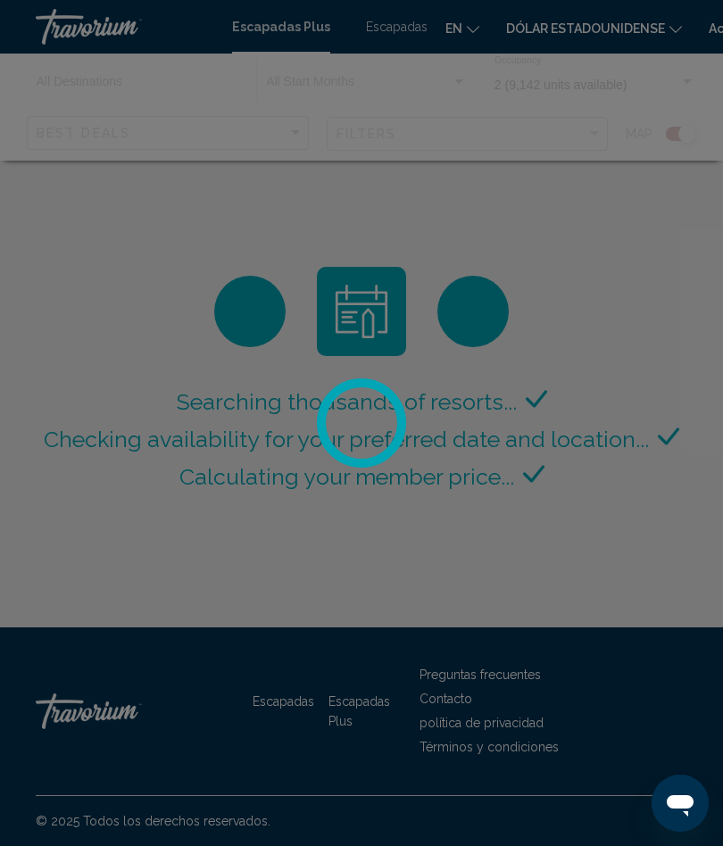
click at [354, 708] on div at bounding box center [361, 423] width 723 height 846
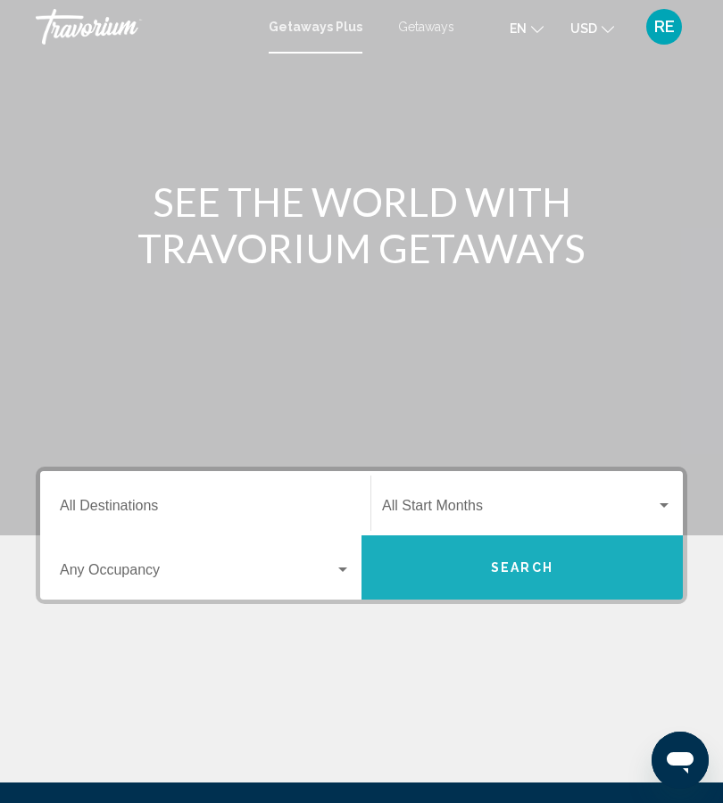
click at [563, 542] on button "Search" at bounding box center [521, 567] width 321 height 64
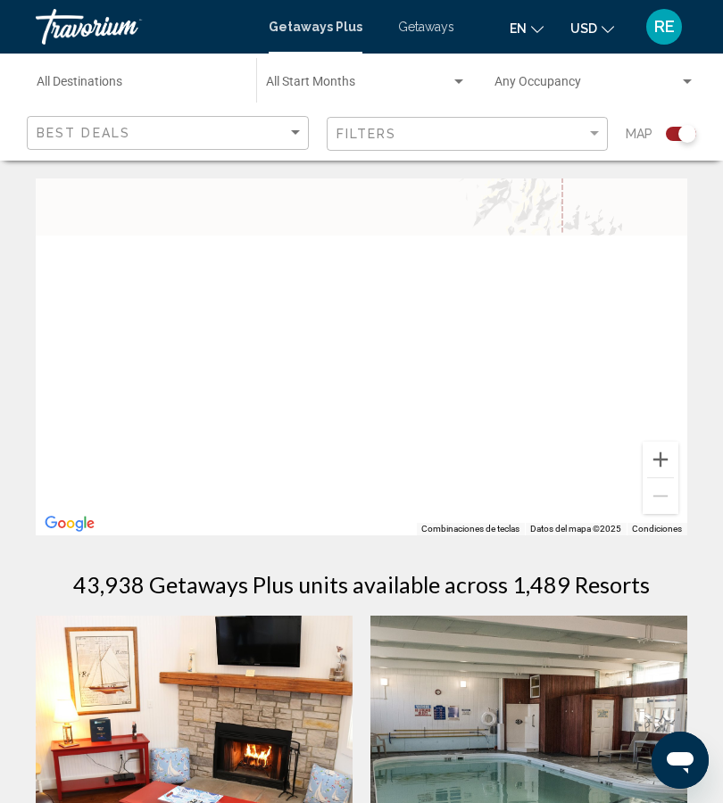
click at [596, 397] on div "Main content" at bounding box center [361, 356] width 651 height 357
click at [69, 87] on input "Destination All Destinations" at bounding box center [138, 86] width 202 height 14
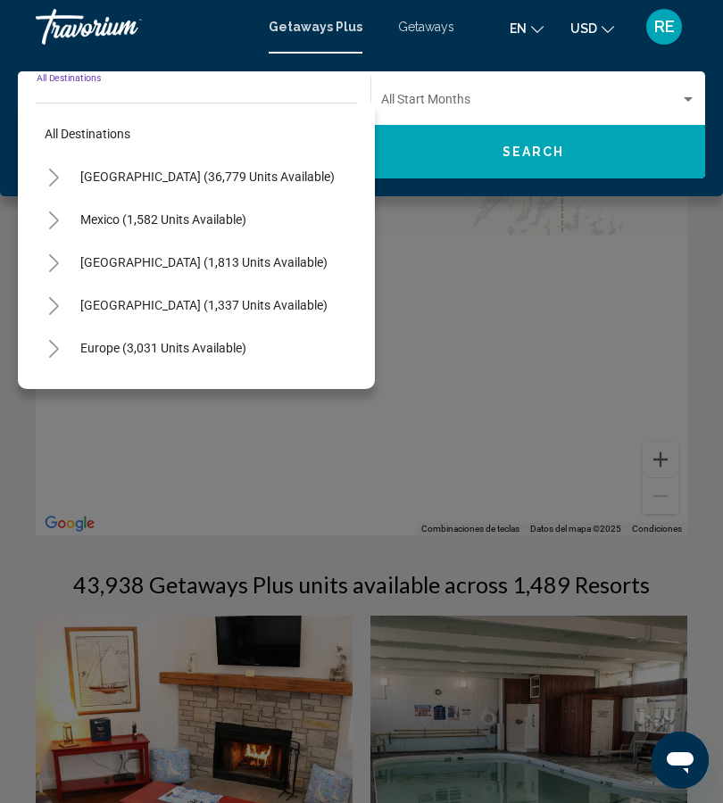
click at [119, 298] on span "[GEOGRAPHIC_DATA] (1,337 units available)" at bounding box center [203, 305] width 247 height 14
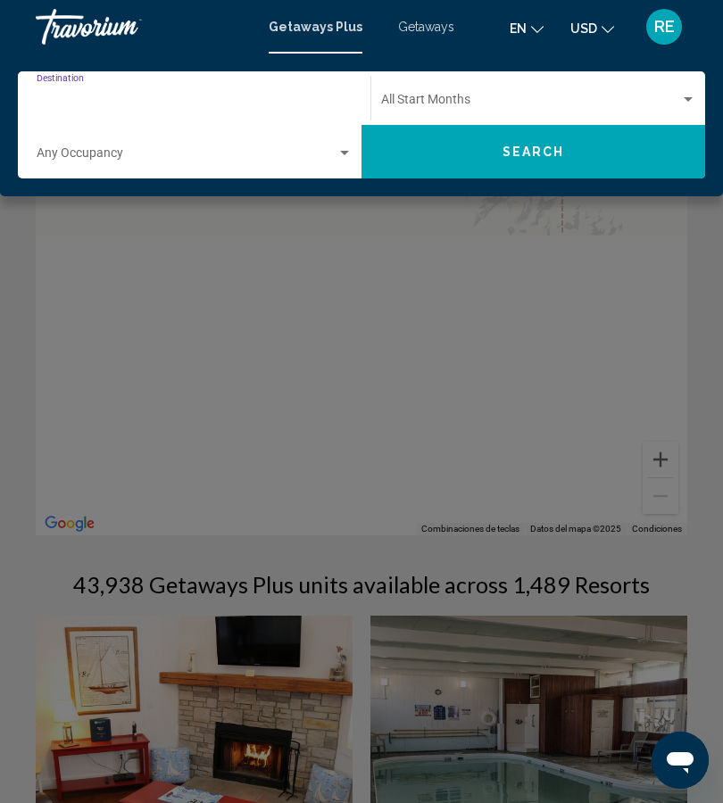
type input "**********"
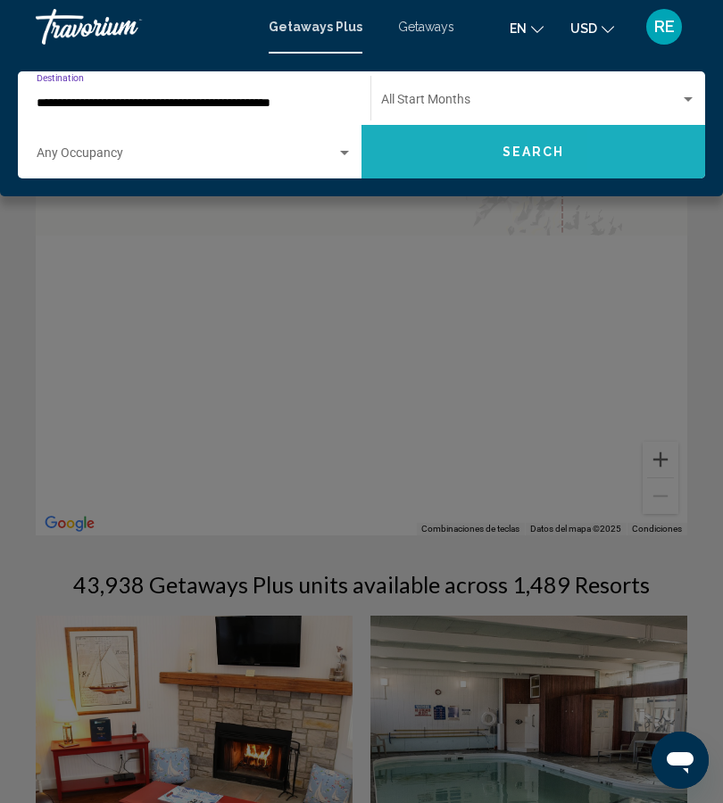
click at [646, 161] on button "Search" at bounding box center [532, 152] width 343 height 54
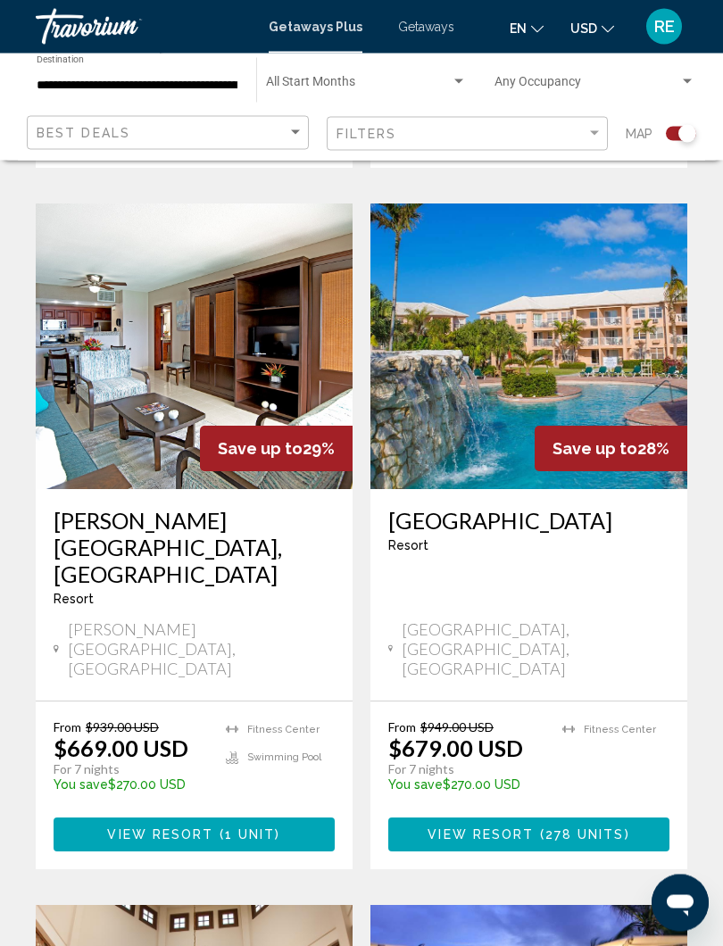
scroll to position [3029, 0]
click at [631, 489] on div "[GEOGRAPHIC_DATA] - This is an adults only resort [GEOGRAPHIC_DATA], [GEOGRAPHI…" at bounding box center [528, 594] width 317 height 211
click at [615, 802] on span "278 units" at bounding box center [584, 835] width 79 height 14
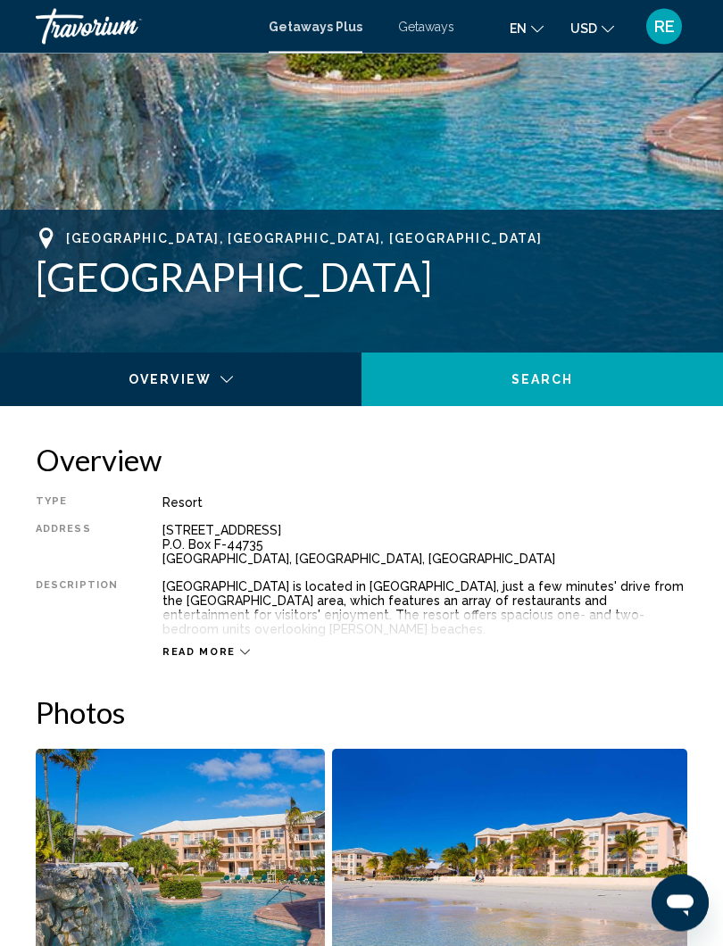
scroll to position [550, 0]
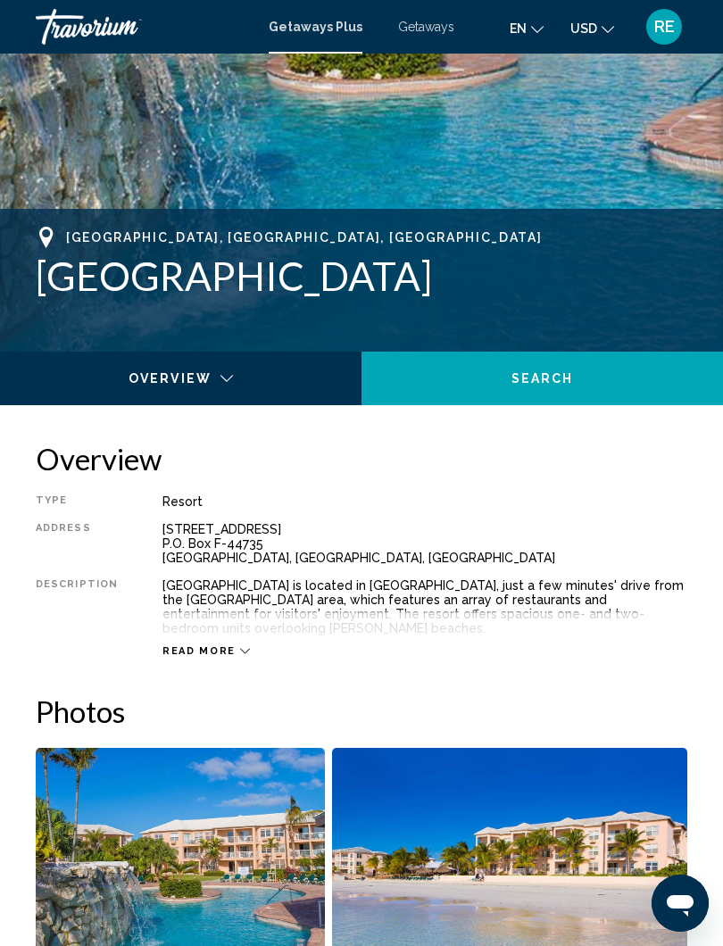
click at [178, 645] on span "Read more" at bounding box center [198, 651] width 73 height 12
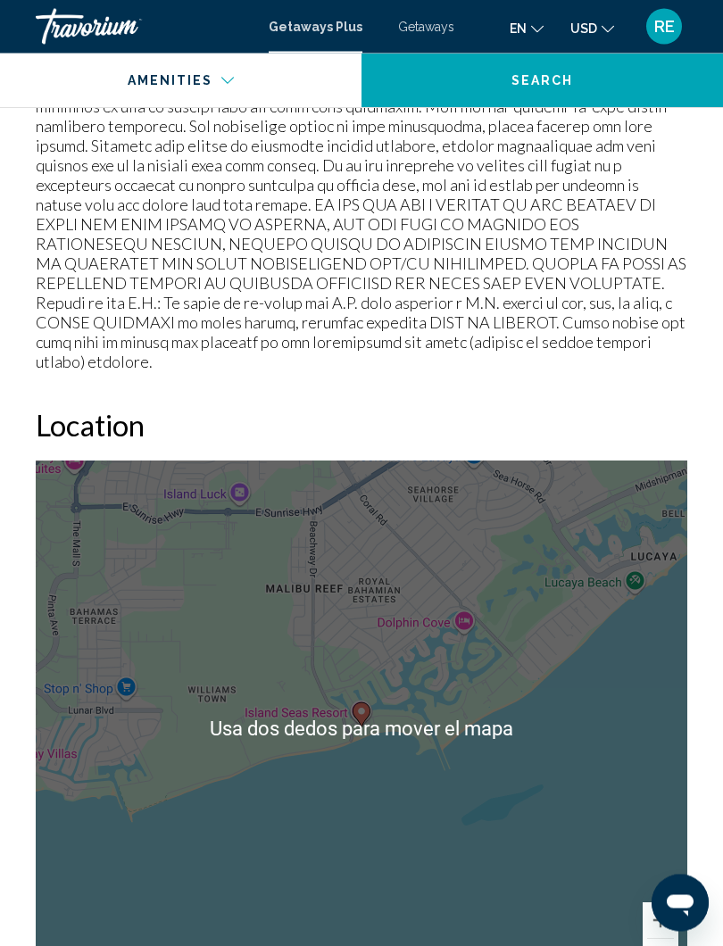
scroll to position [2579, 0]
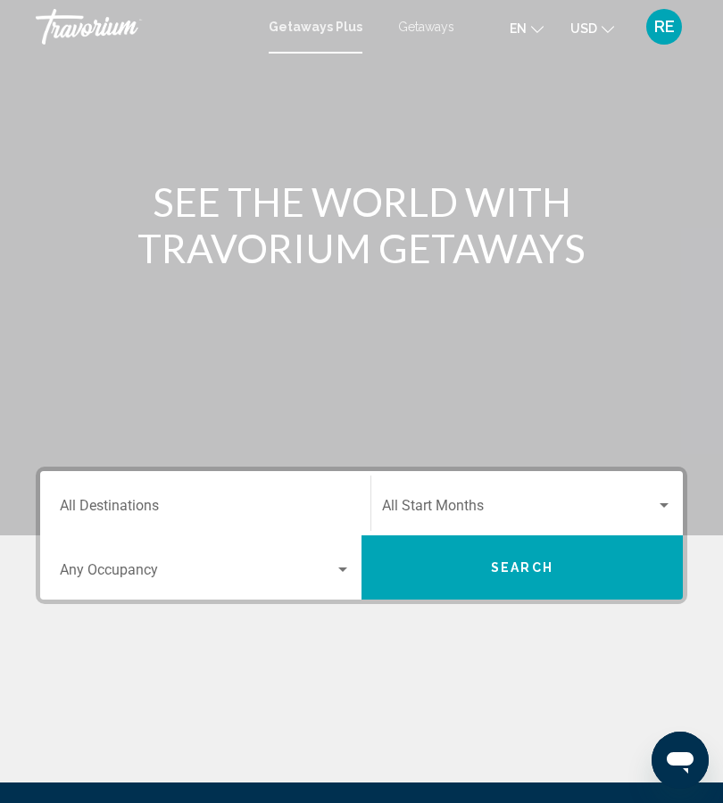
click at [638, 508] on span "Search widget" at bounding box center [519, 509] width 274 height 16
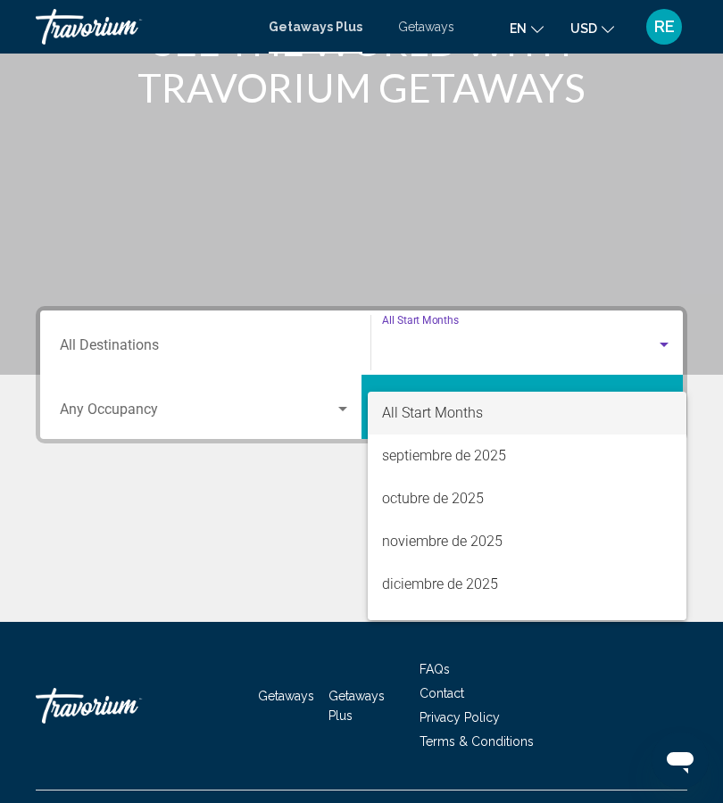
scroll to position [198, 0]
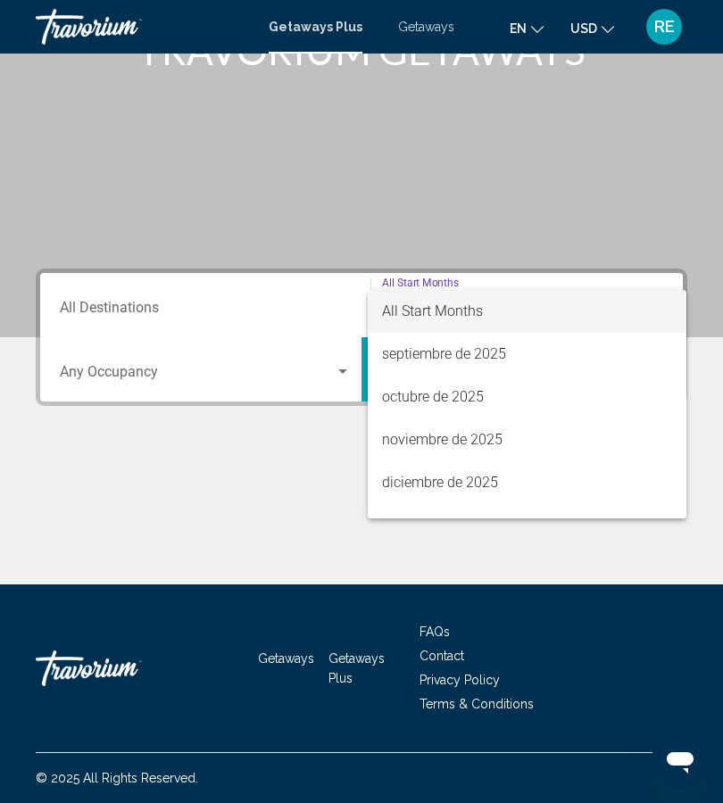
click at [632, 325] on span "All Start Months" at bounding box center [527, 311] width 290 height 43
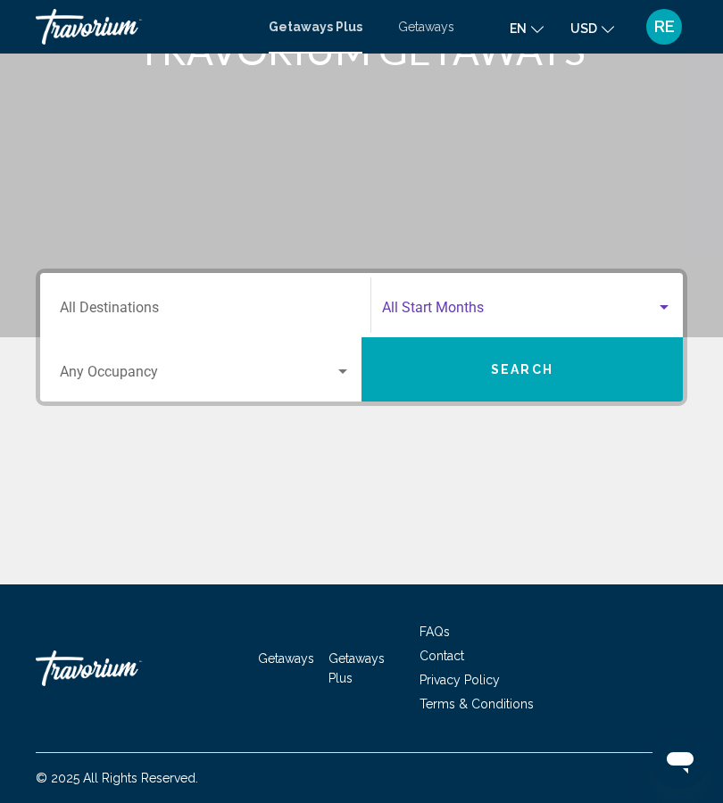
click at [114, 371] on span "Search widget" at bounding box center [197, 376] width 275 height 16
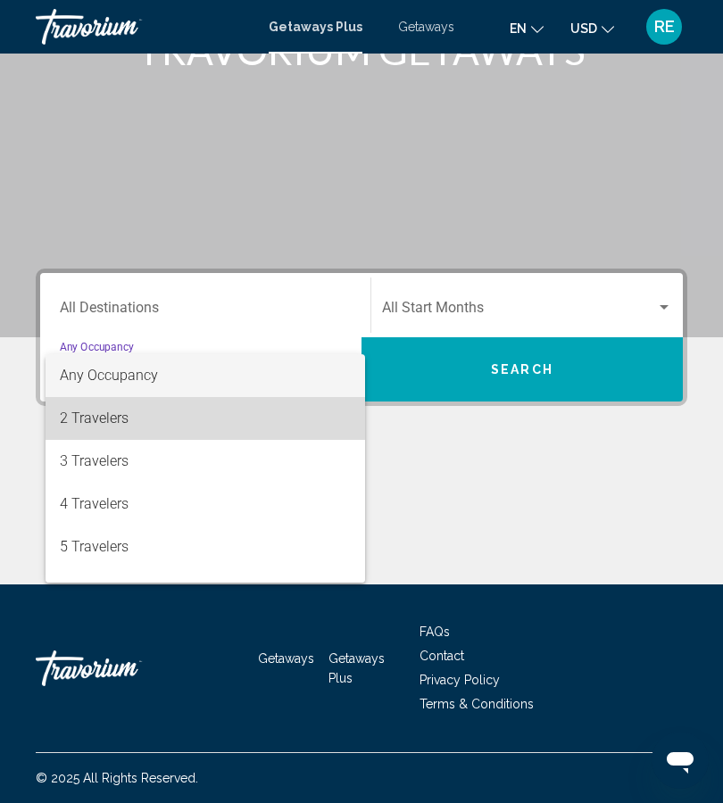
click at [84, 425] on span "2 Travelers" at bounding box center [205, 418] width 291 height 43
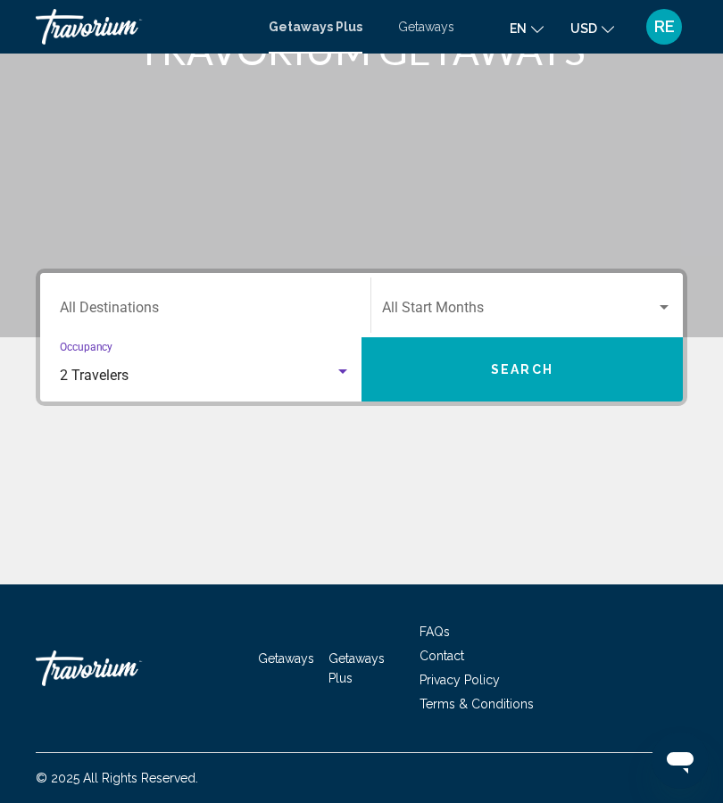
click at [87, 296] on div "Destination All Destinations" at bounding box center [205, 305] width 291 height 56
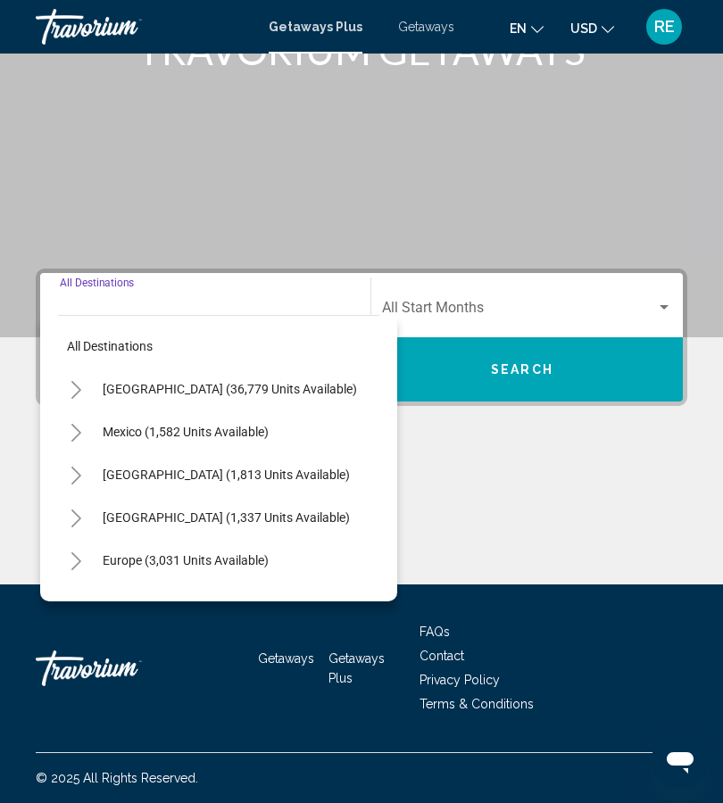
click at [123, 517] on span "[GEOGRAPHIC_DATA] (1,337 units available)" at bounding box center [226, 517] width 247 height 14
type input "**********"
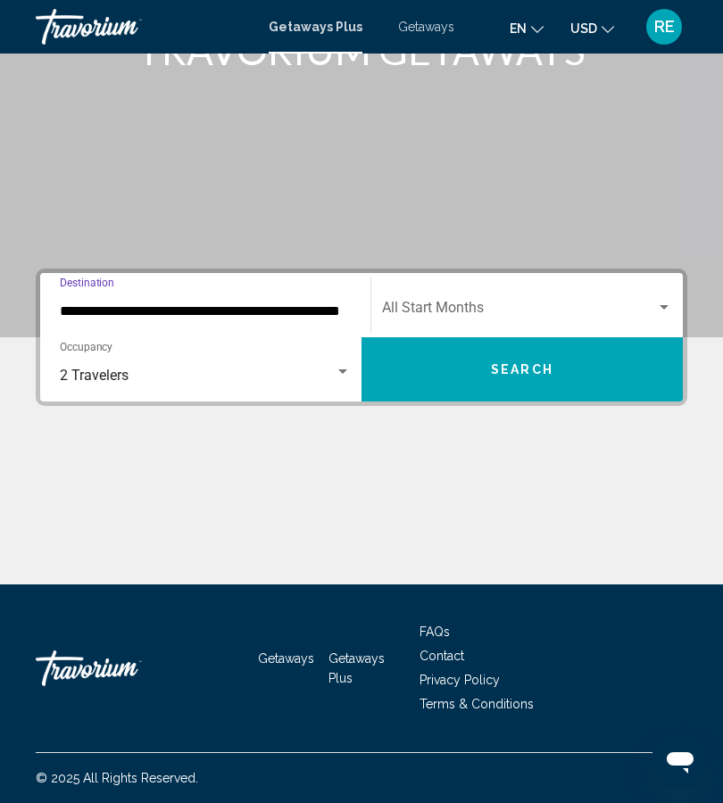
click at [617, 370] on button "Search" at bounding box center [521, 369] width 321 height 64
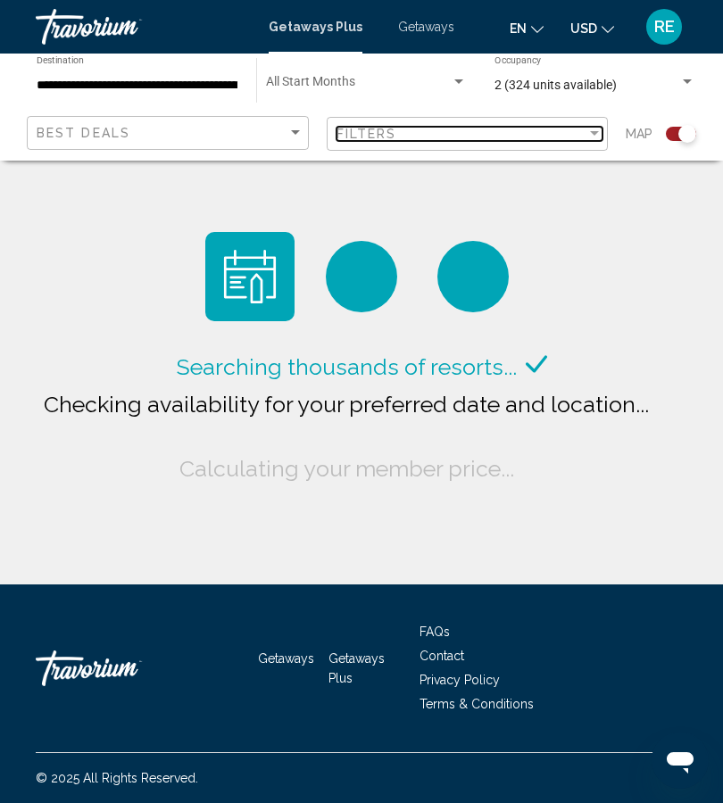
click at [590, 134] on div "Filter" at bounding box center [594, 133] width 9 height 4
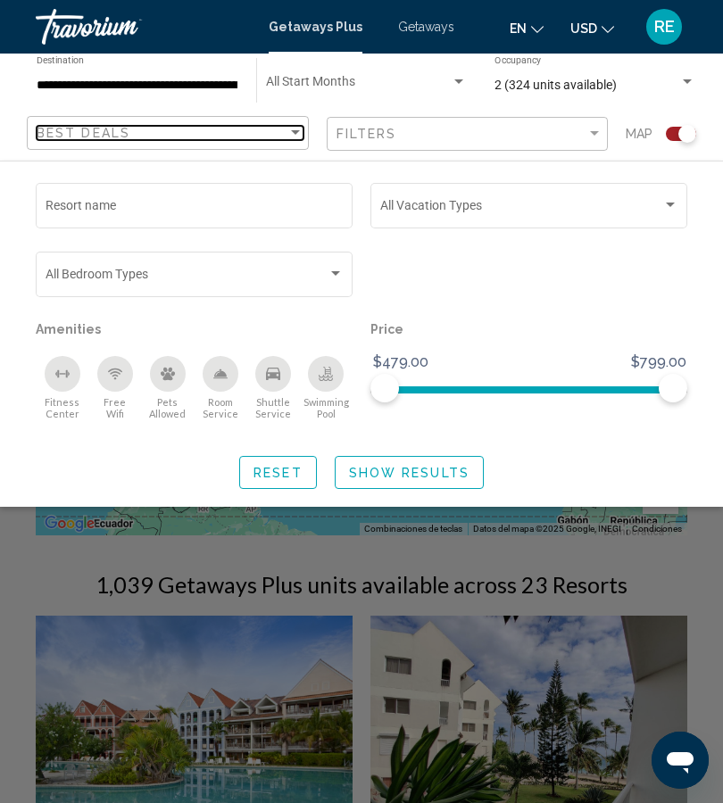
click at [296, 127] on div "Sort by" at bounding box center [295, 133] width 16 height 14
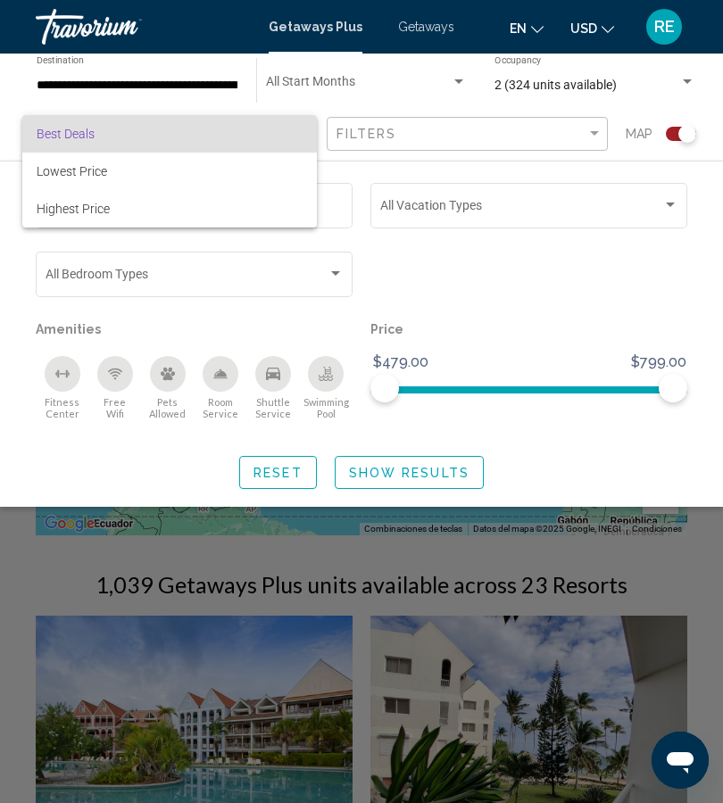
click at [616, 302] on div at bounding box center [361, 401] width 723 height 803
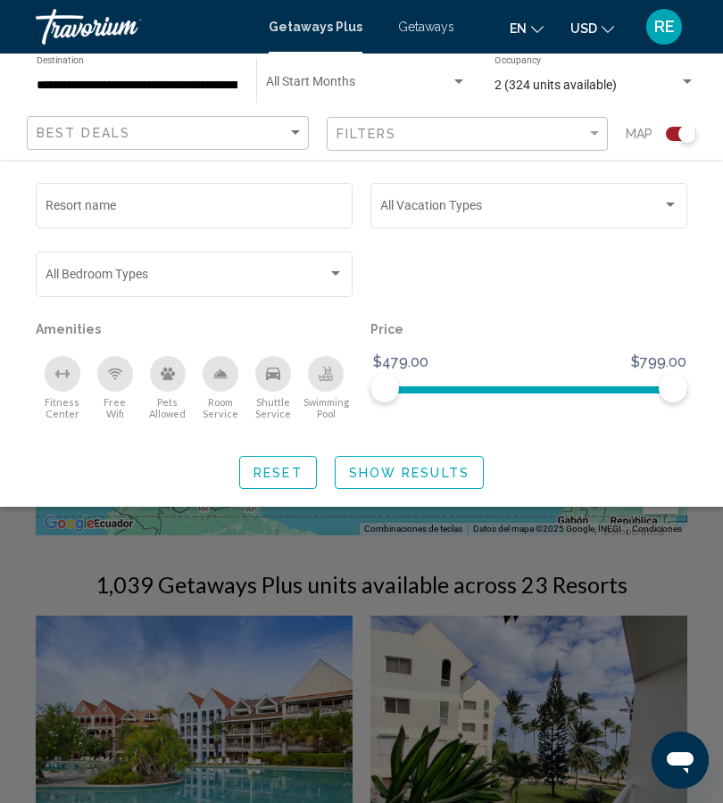
click at [691, 80] on div "Search widget" at bounding box center [687, 81] width 9 height 4
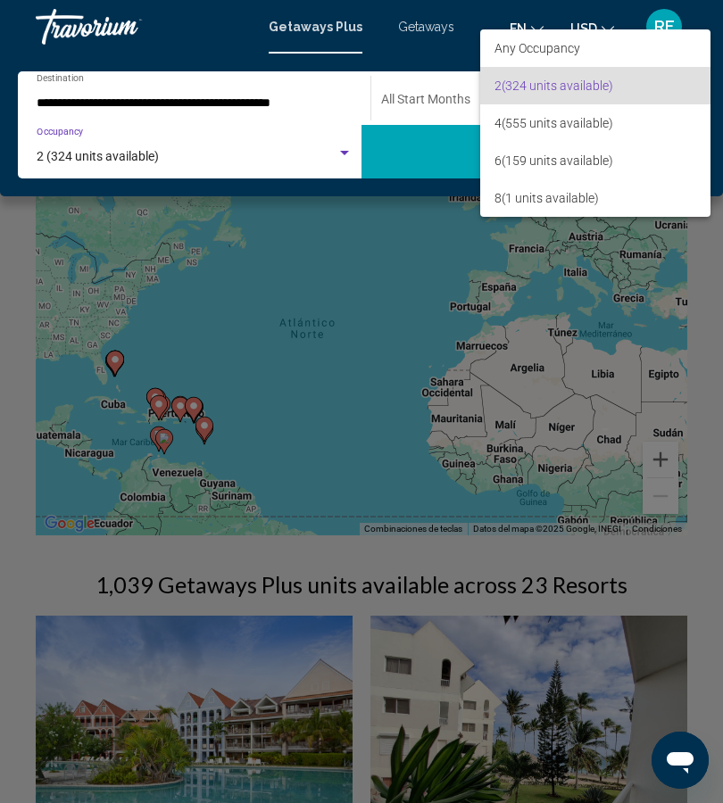
click at [690, 302] on div at bounding box center [361, 401] width 723 height 803
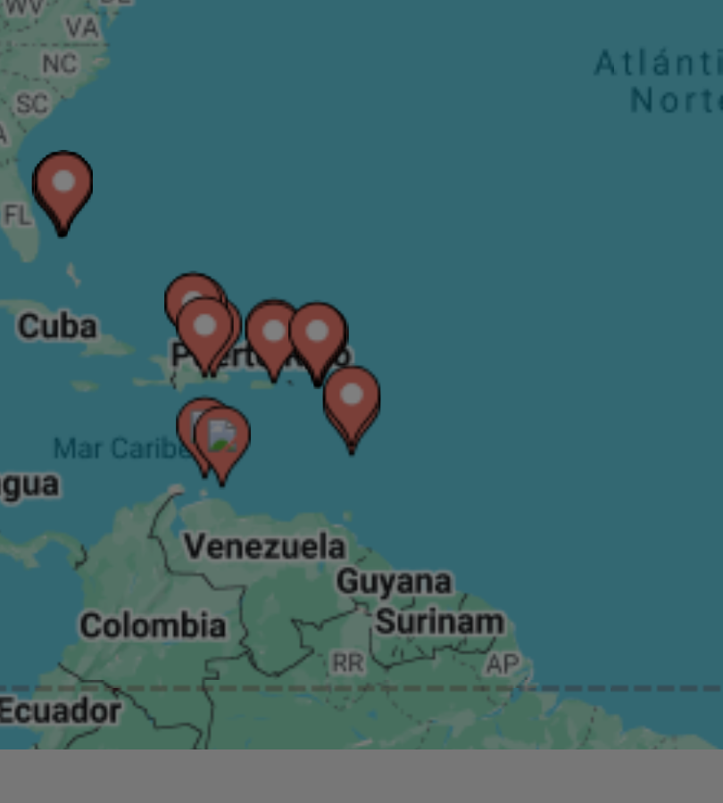
click at [99, 103] on div "Main content" at bounding box center [361, 401] width 723 height 803
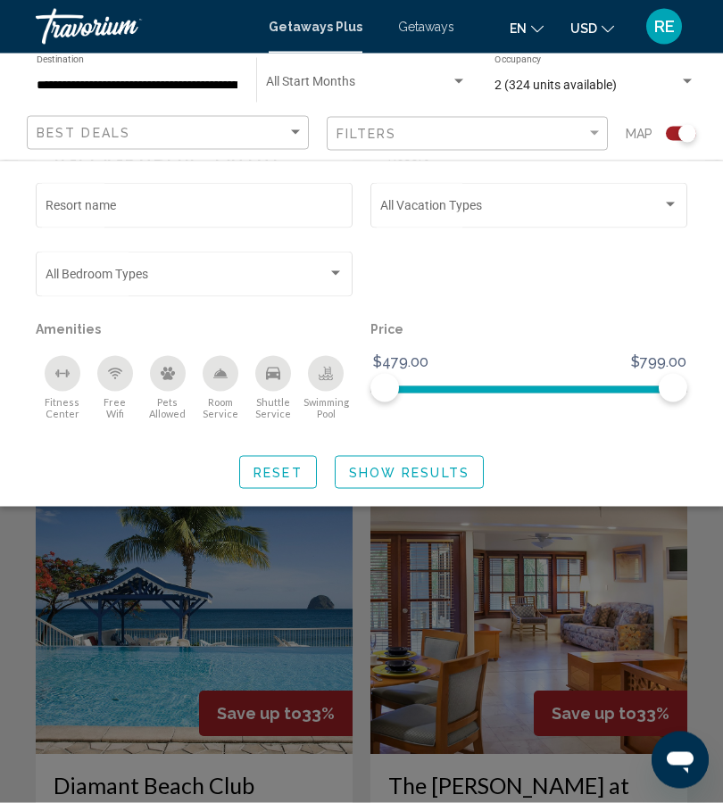
scroll to position [801, 0]
click at [528, 433] on div "Price $479.00 $799.00 $479.00 $799.00 $479.00 - $799.00" at bounding box center [528, 377] width 335 height 121
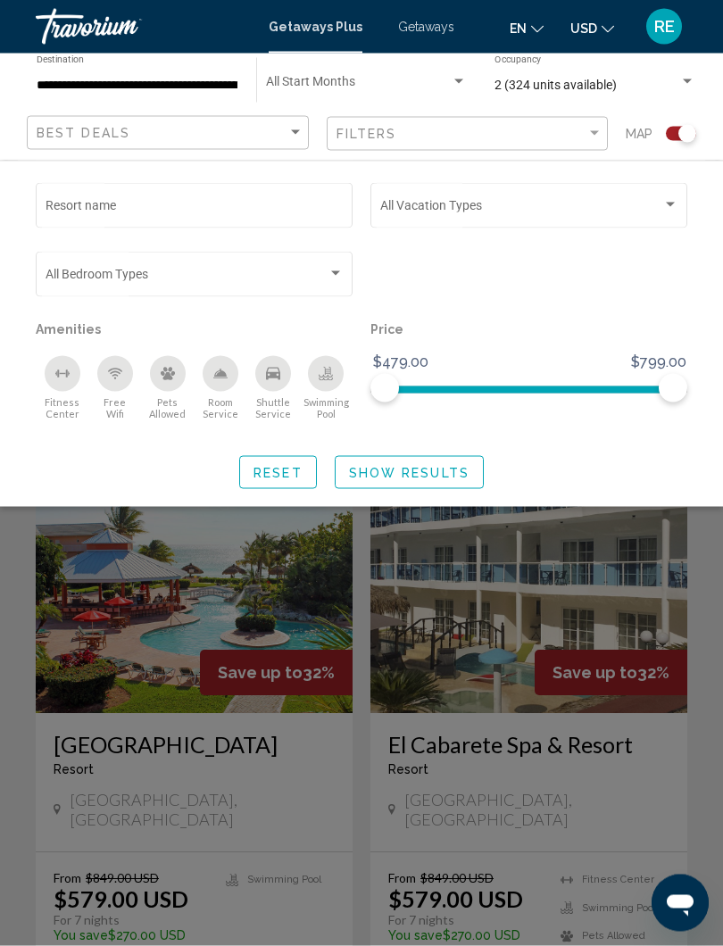
scroll to position [1517, 0]
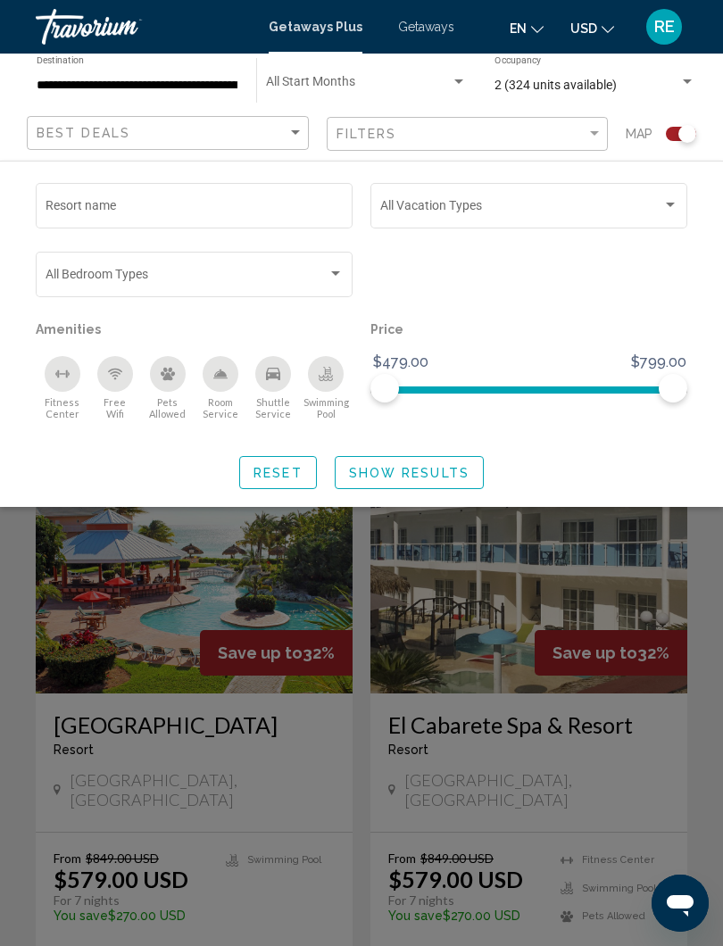
click at [378, 720] on div "Search widget" at bounding box center [361, 607] width 723 height 678
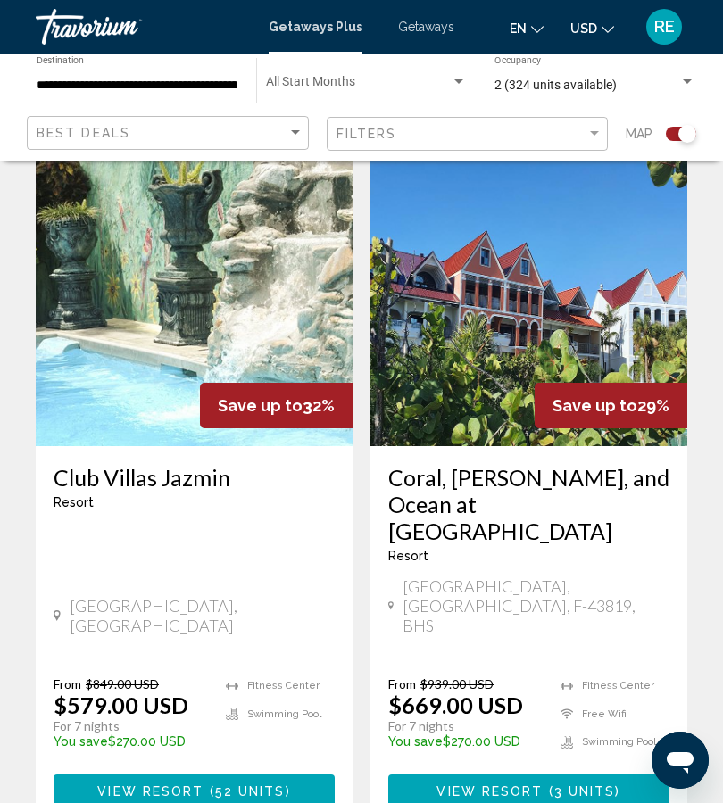
scroll to position [3844, 0]
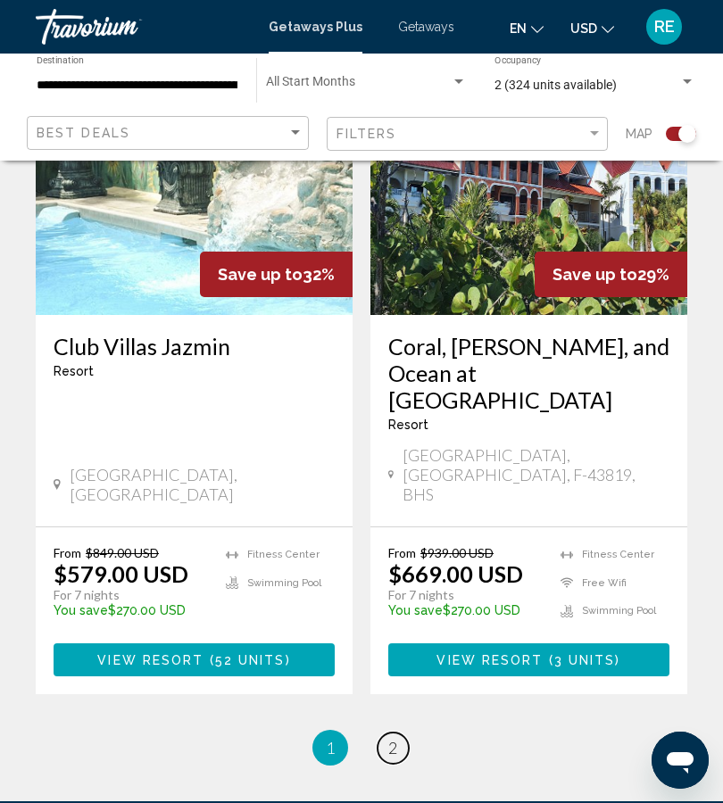
click at [389, 738] on span "2" at bounding box center [392, 748] width 9 height 20
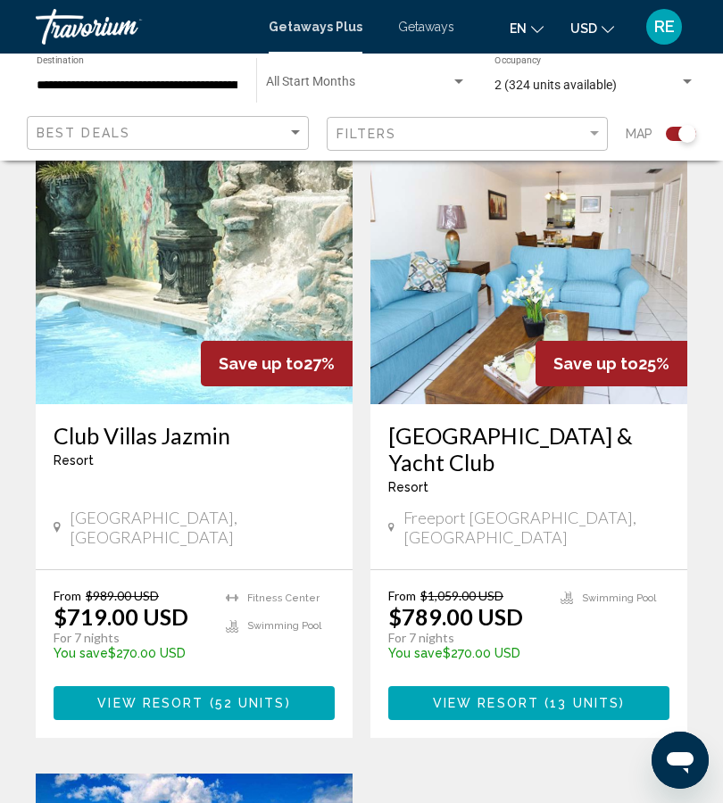
scroll to position [3072, 0]
